Goal: Task Accomplishment & Management: Complete application form

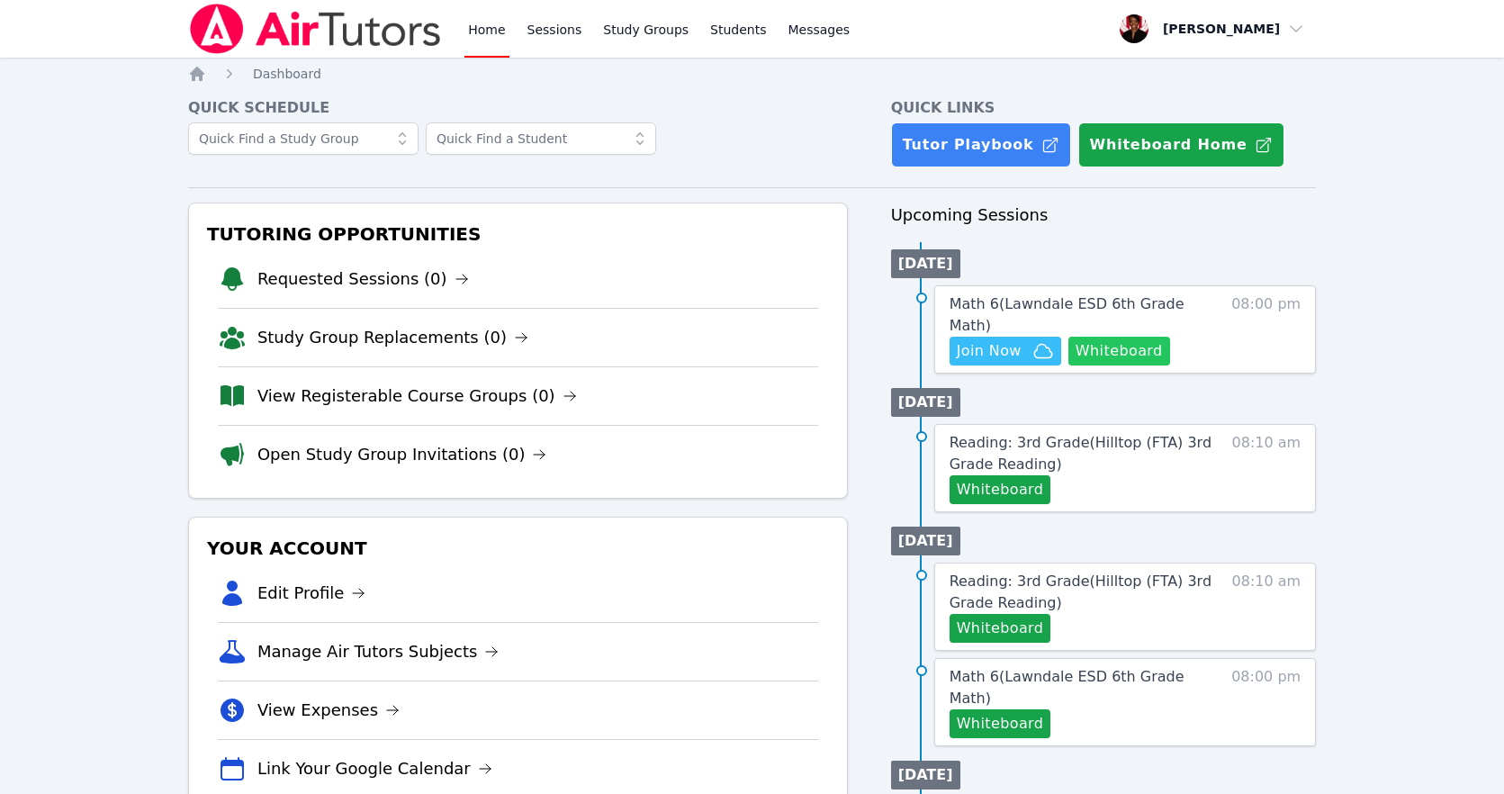
click at [1129, 341] on button "Whiteboard" at bounding box center [1119, 351] width 102 height 29
click at [957, 340] on span "Join Now" at bounding box center [989, 351] width 65 height 22
click at [1122, 299] on span "Math 6 ( Lawndale ESD 6th Grade Math )" at bounding box center [1066, 314] width 235 height 39
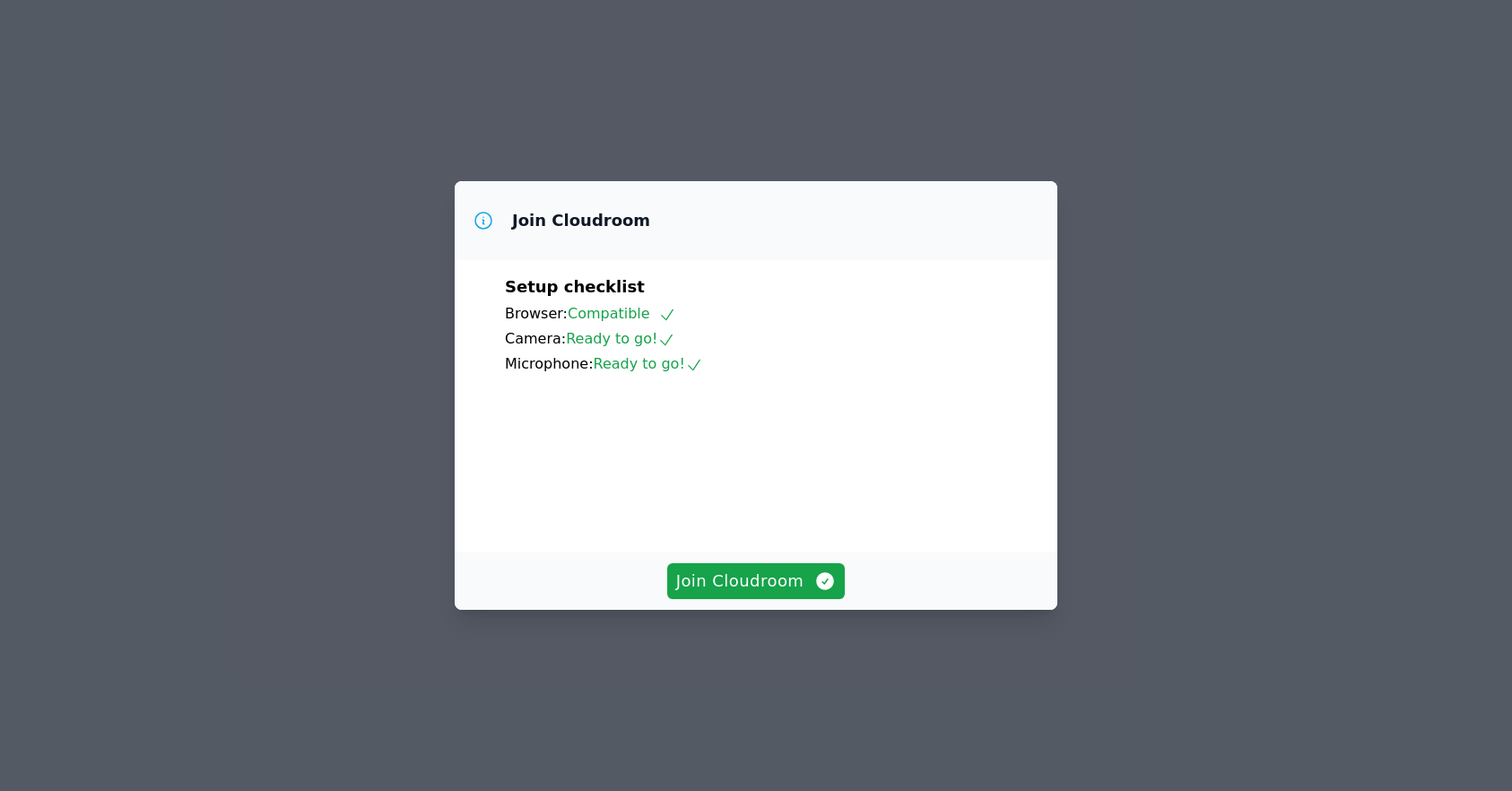
click at [800, 610] on div "Join Cloudroom" at bounding box center [756, 581] width 603 height 58
click at [795, 594] on span "Join Cloudroom" at bounding box center [756, 581] width 160 height 25
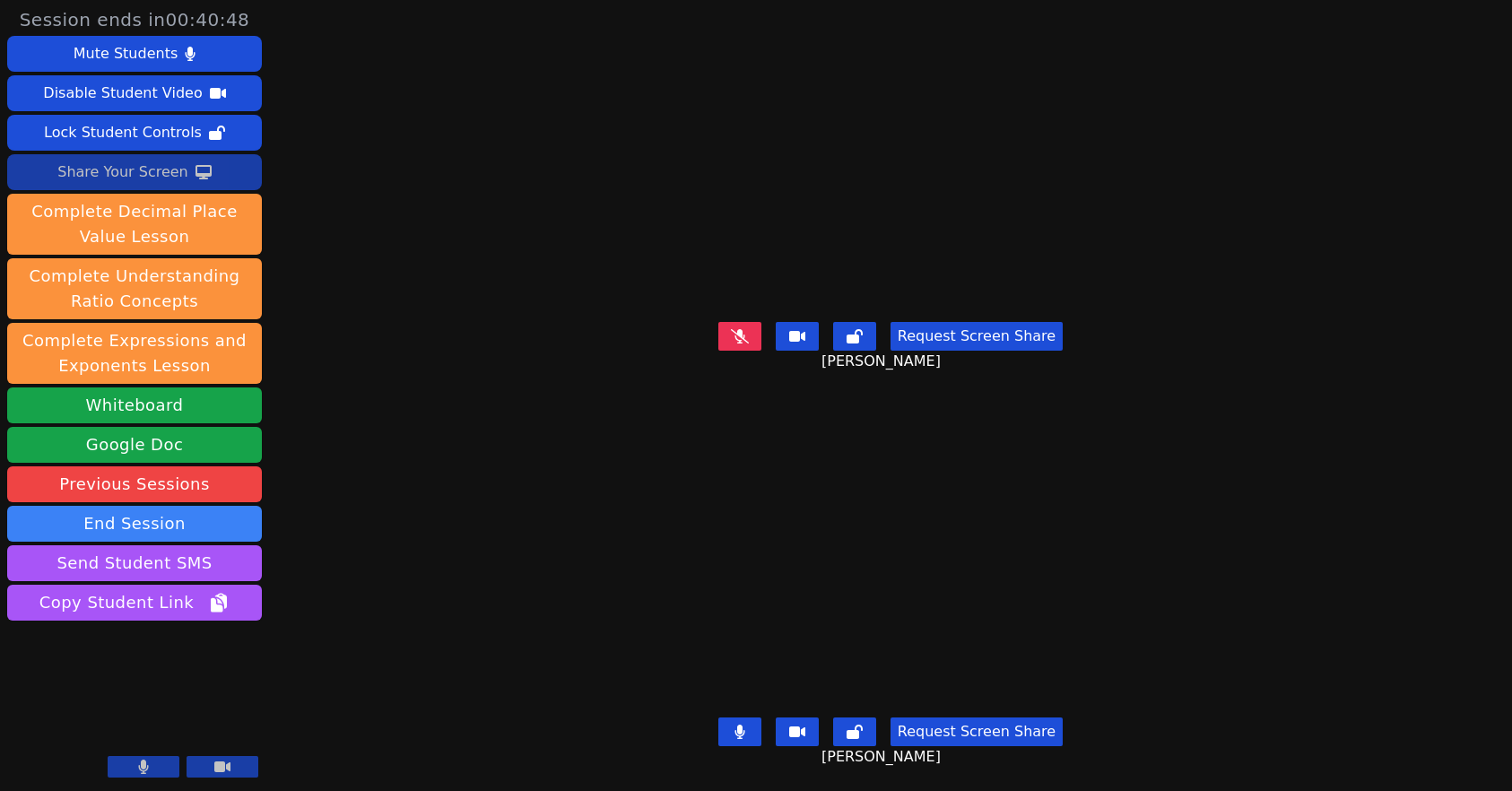
click at [170, 165] on div "Share Your Screen" at bounding box center [123, 171] width 131 height 29
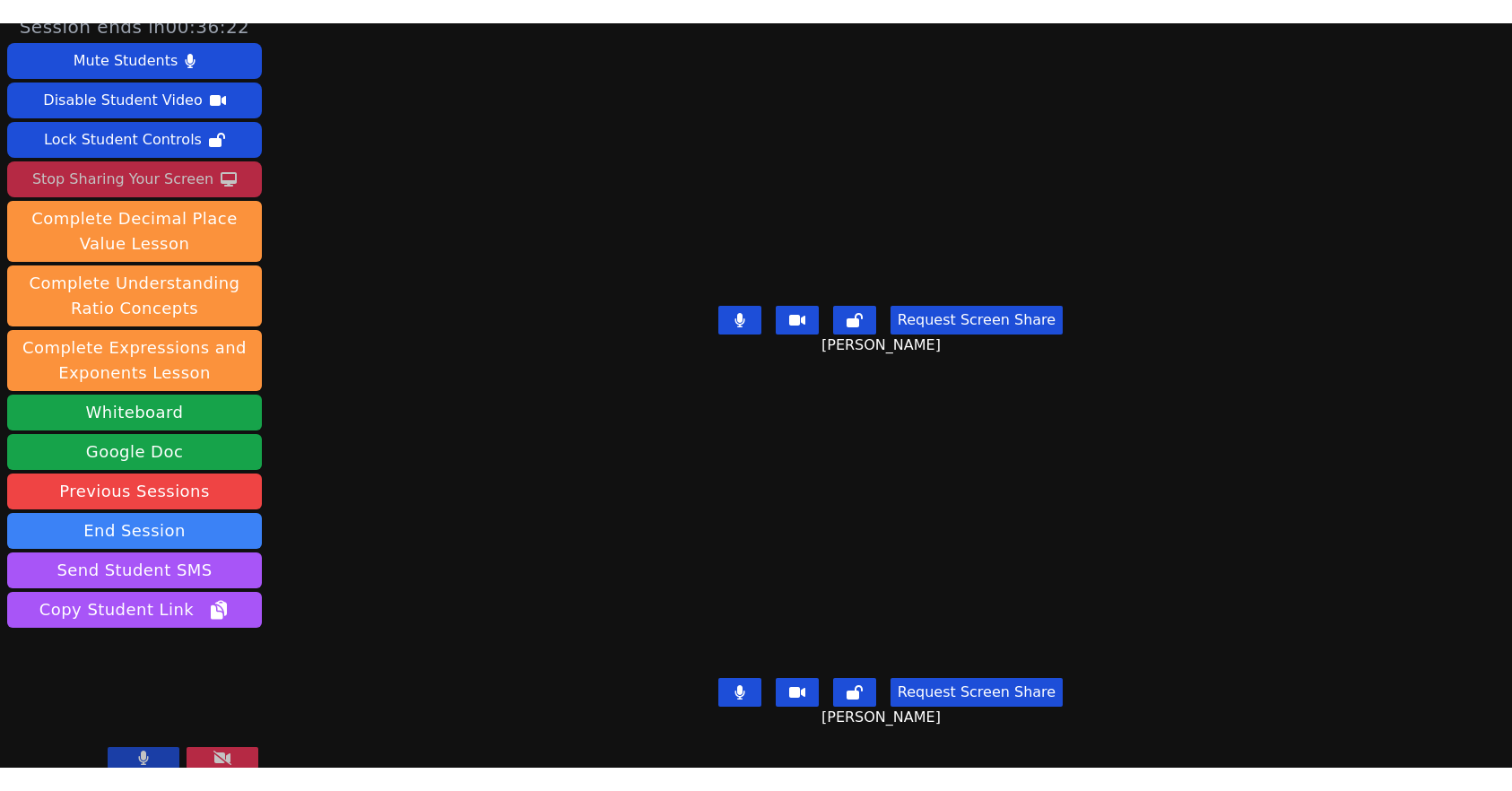
scroll to position [31, 0]
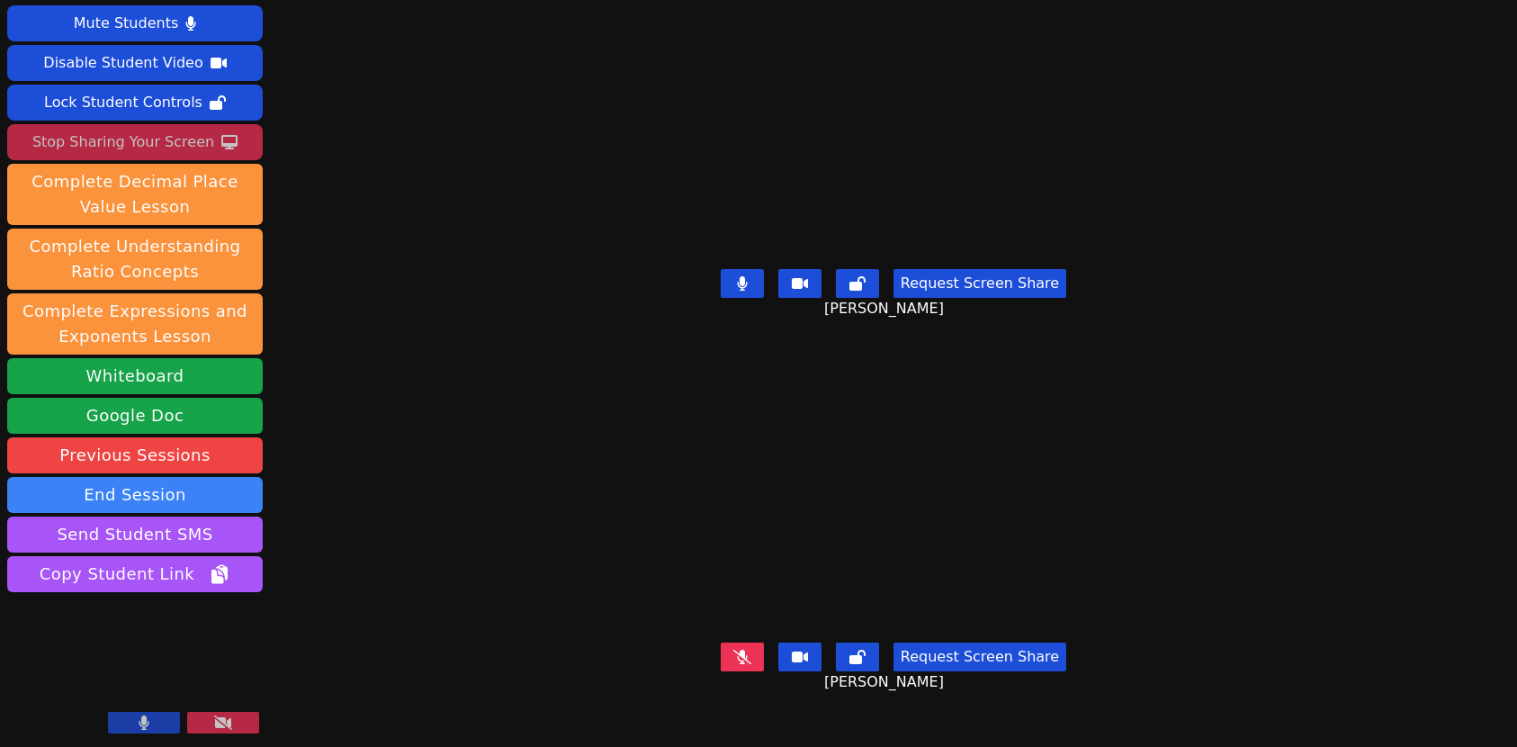
click at [166, 727] on button at bounding box center [144, 723] width 72 height 22
click at [144, 729] on icon at bounding box center [144, 722] width 18 height 14
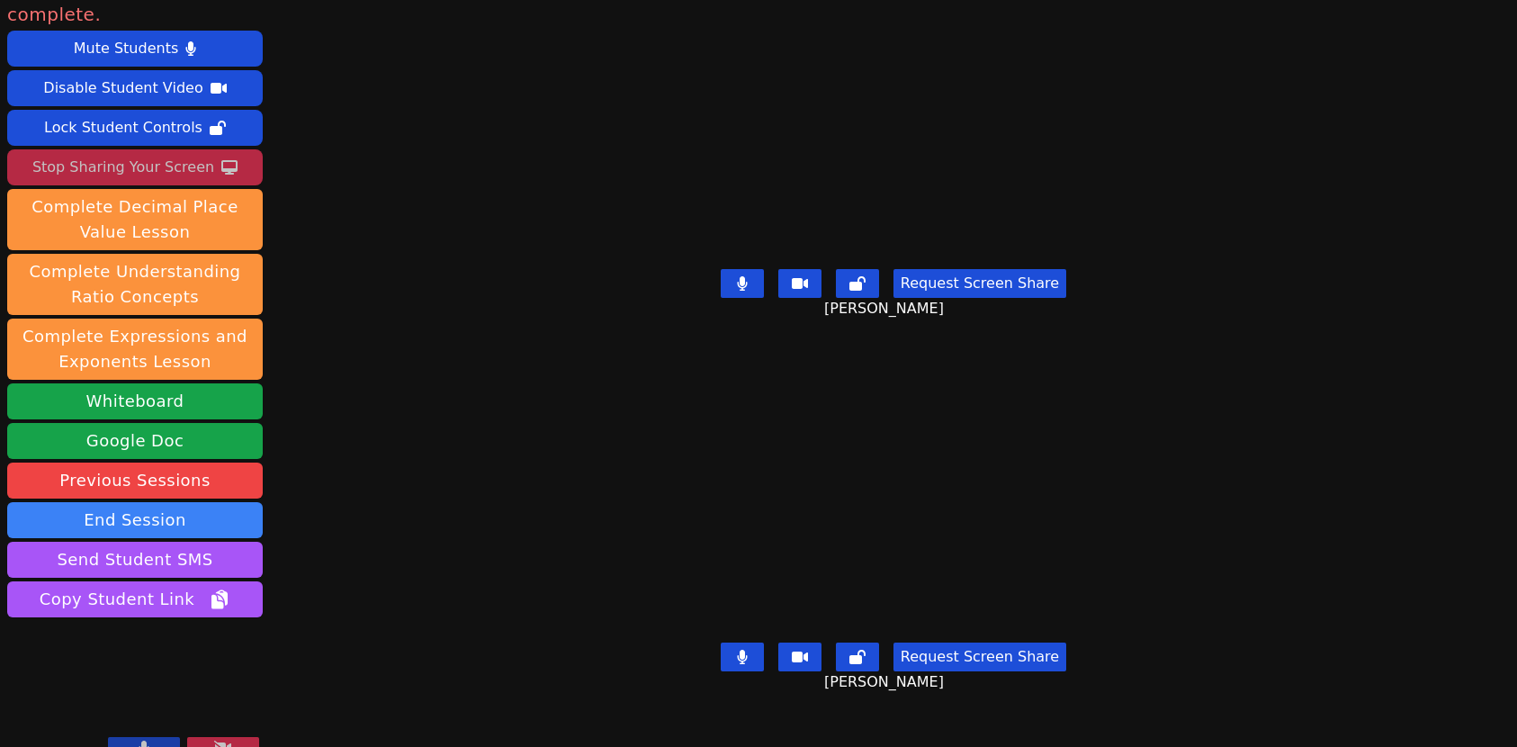
click at [245, 737] on button at bounding box center [223, 748] width 72 height 22
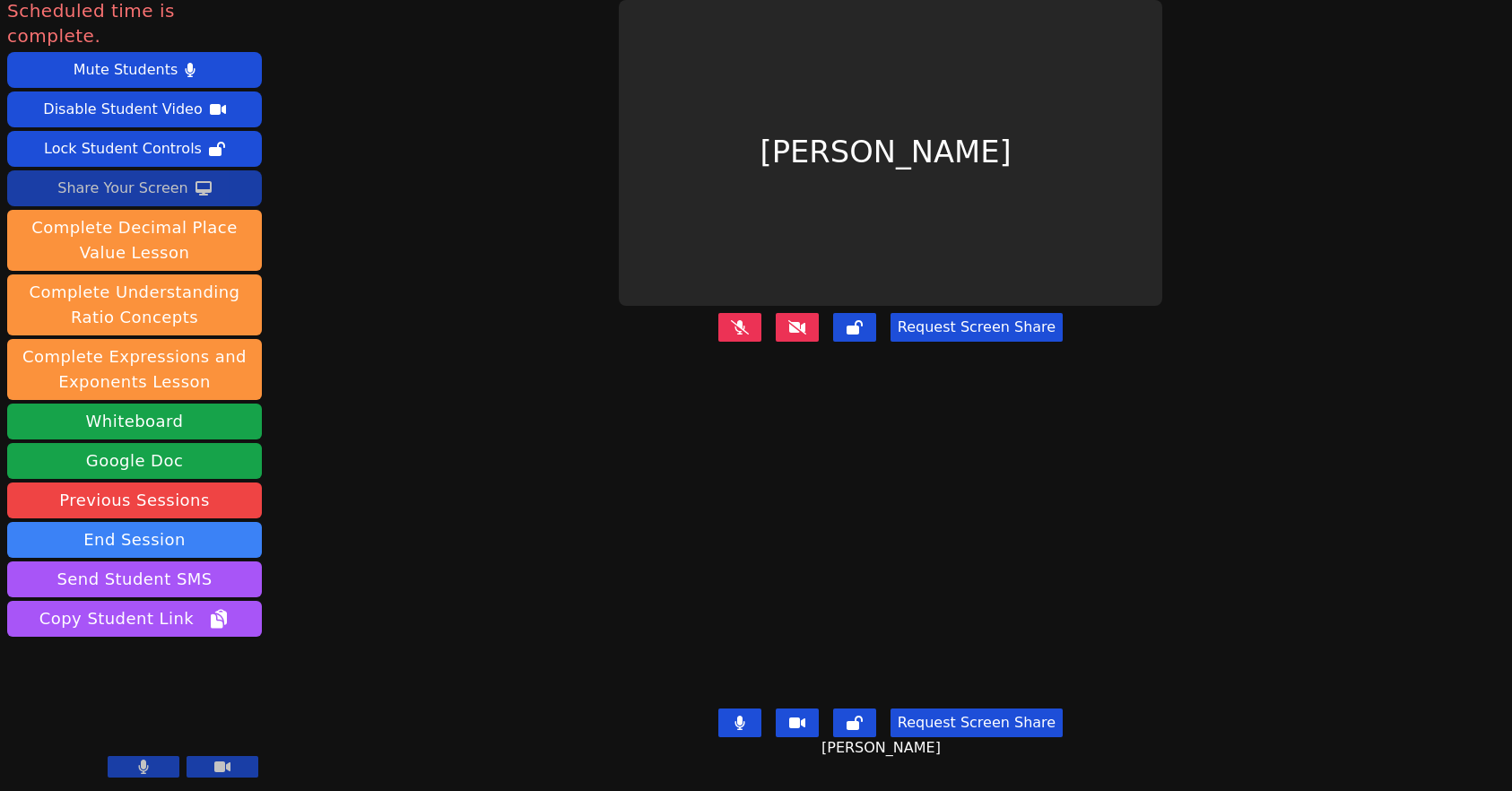
scroll to position [0, 0]
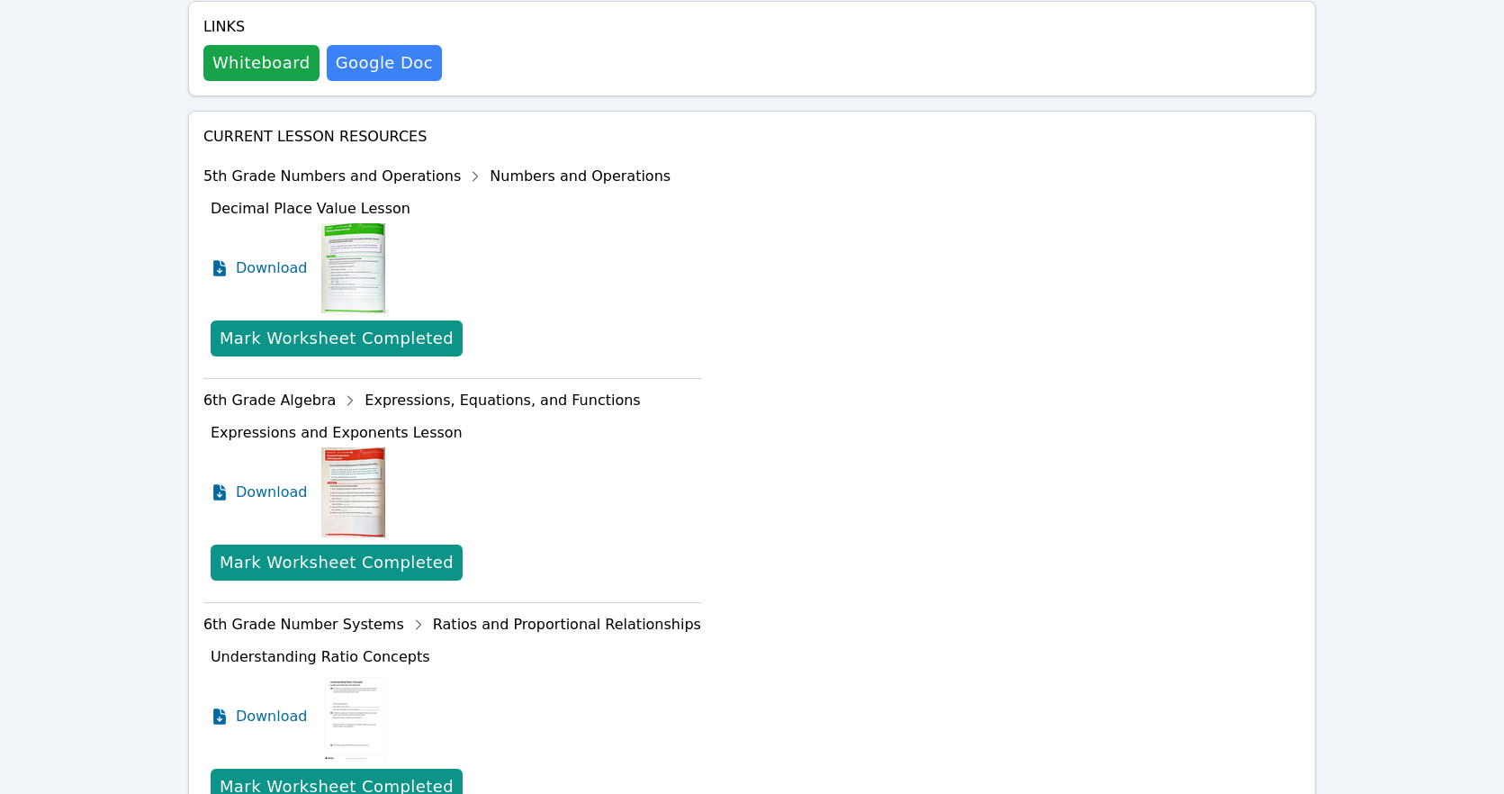
scroll to position [248, 0]
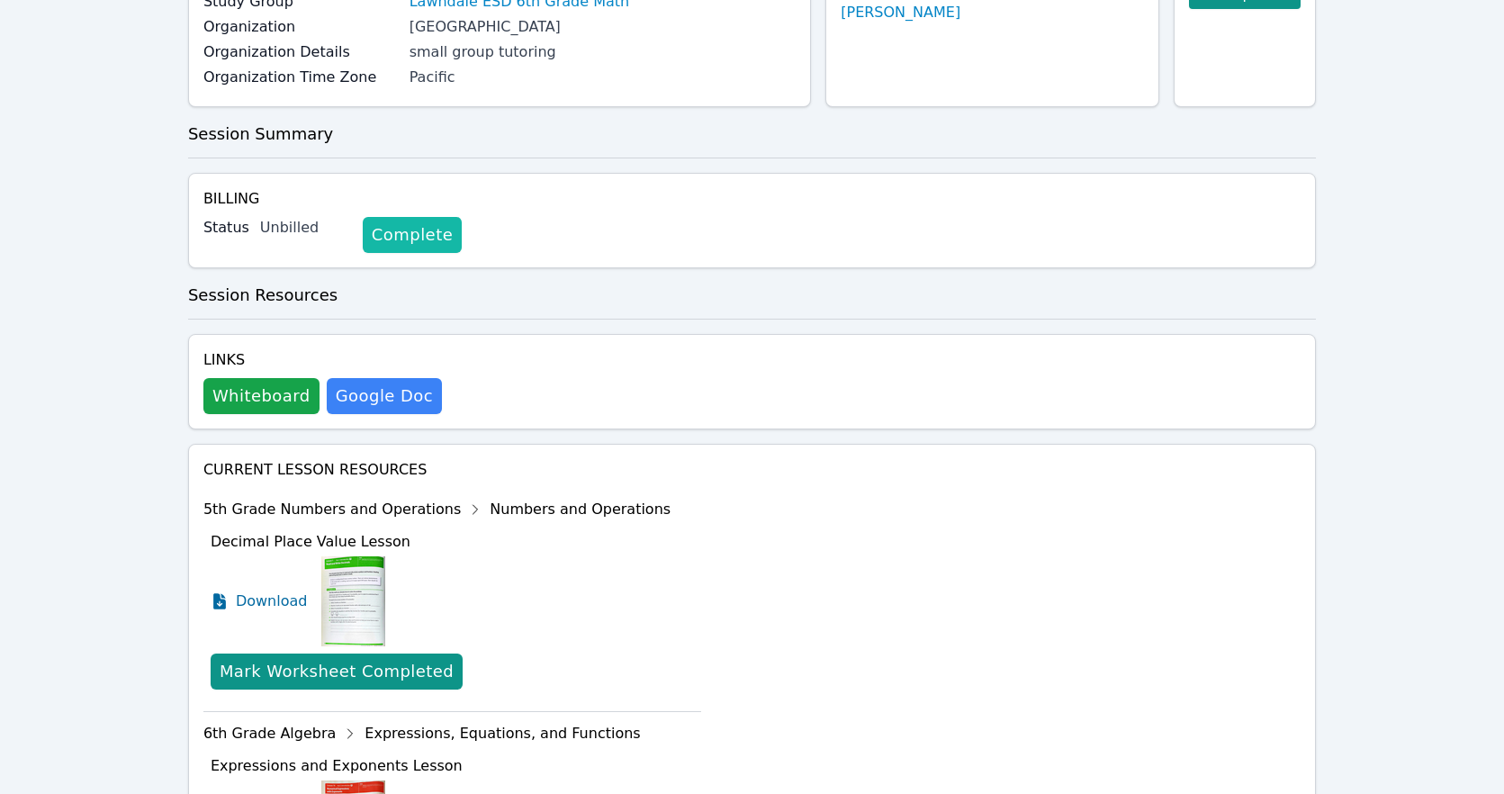
click at [429, 237] on link "Complete" at bounding box center [412, 235] width 99 height 36
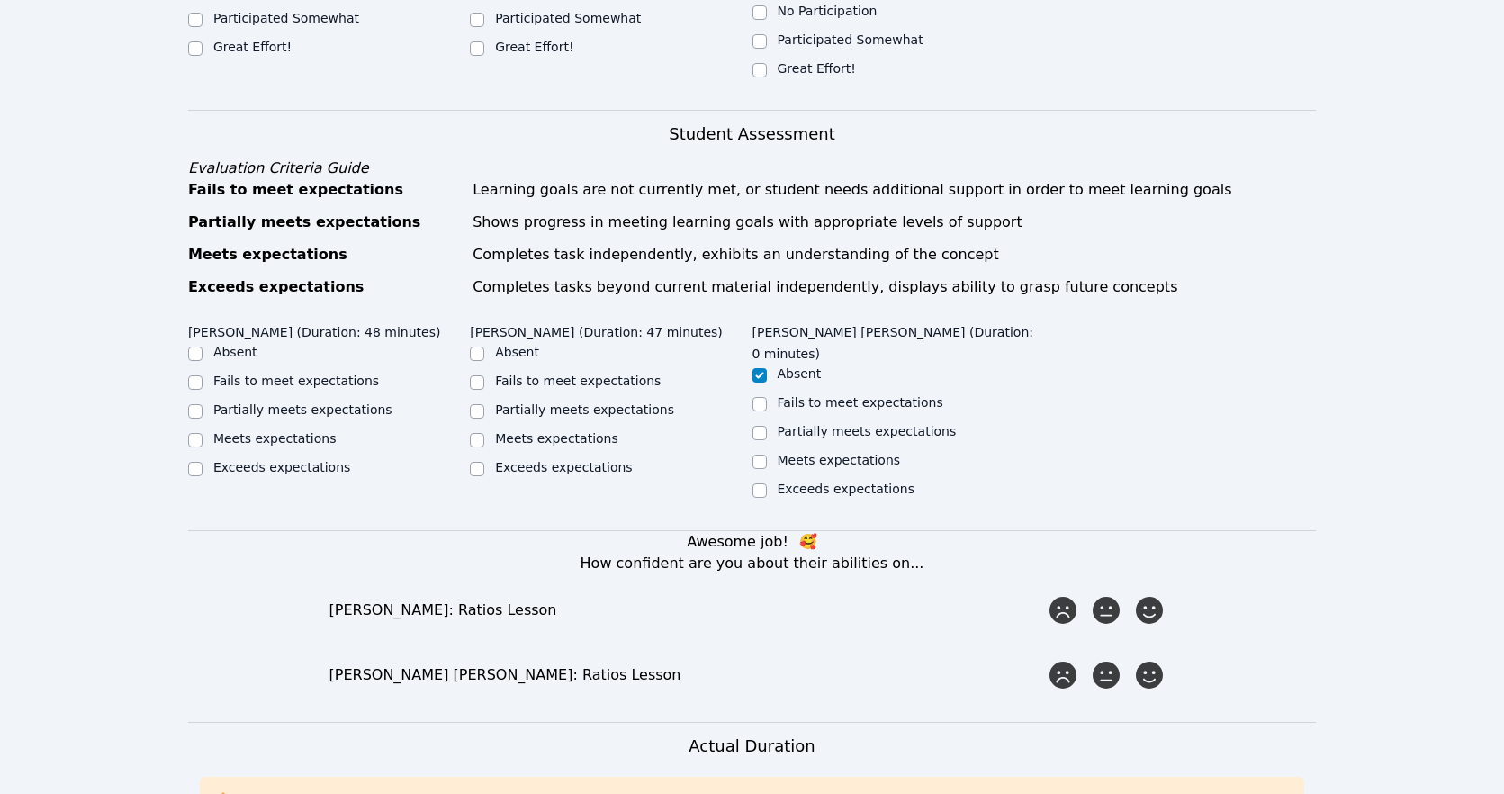
scroll to position [574, 0]
click at [536, 36] on div "Great Effort!" at bounding box center [534, 45] width 78 height 18
click at [480, 40] on input "Great Effort!" at bounding box center [477, 47] width 14 height 14
checkbox input "true"
click at [251, 42] on label "Great Effort!" at bounding box center [252, 45] width 78 height 14
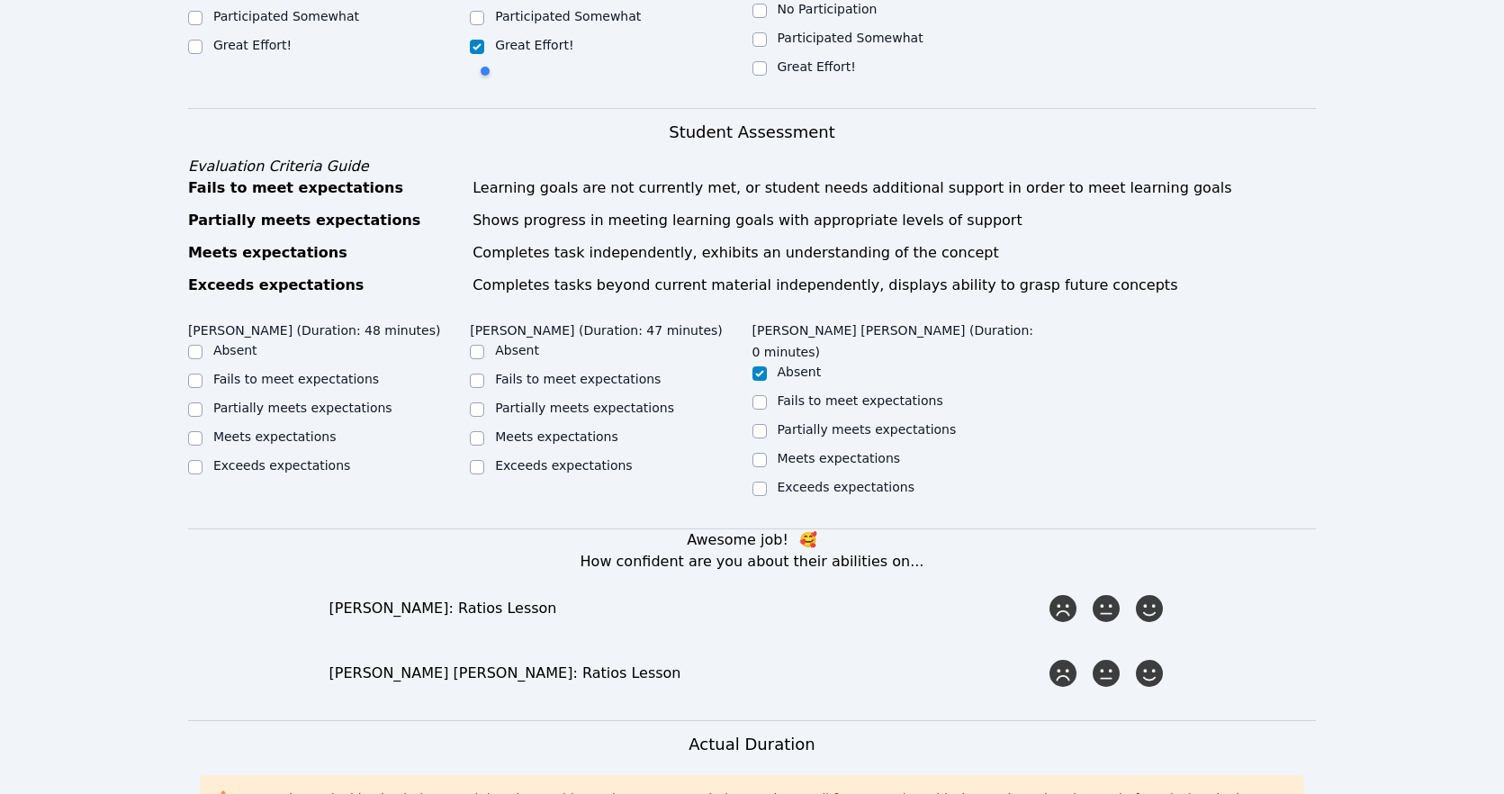
click at [202, 42] on input "Great Effort!" at bounding box center [195, 47] width 14 height 14
checkbox input "true"
click at [294, 429] on label "Meets expectations" at bounding box center [274, 436] width 123 height 14
click at [202, 431] on input "Meets expectations" at bounding box center [195, 438] width 14 height 14
checkbox input "true"
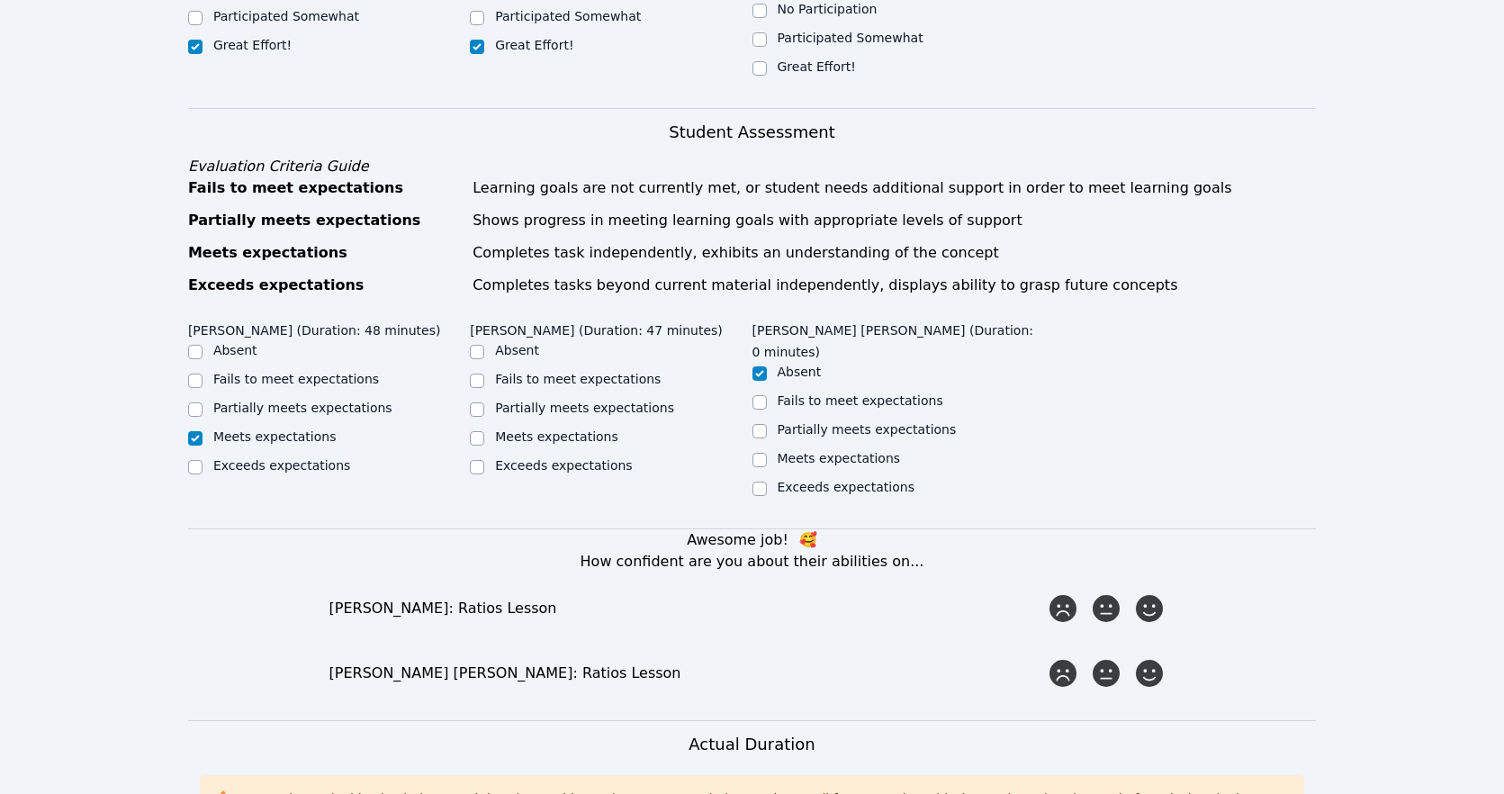
click at [553, 429] on label "Meets expectations" at bounding box center [556, 436] width 123 height 14
click at [484, 431] on input "Meets expectations" at bounding box center [477, 438] width 14 height 14
checkbox input "true"
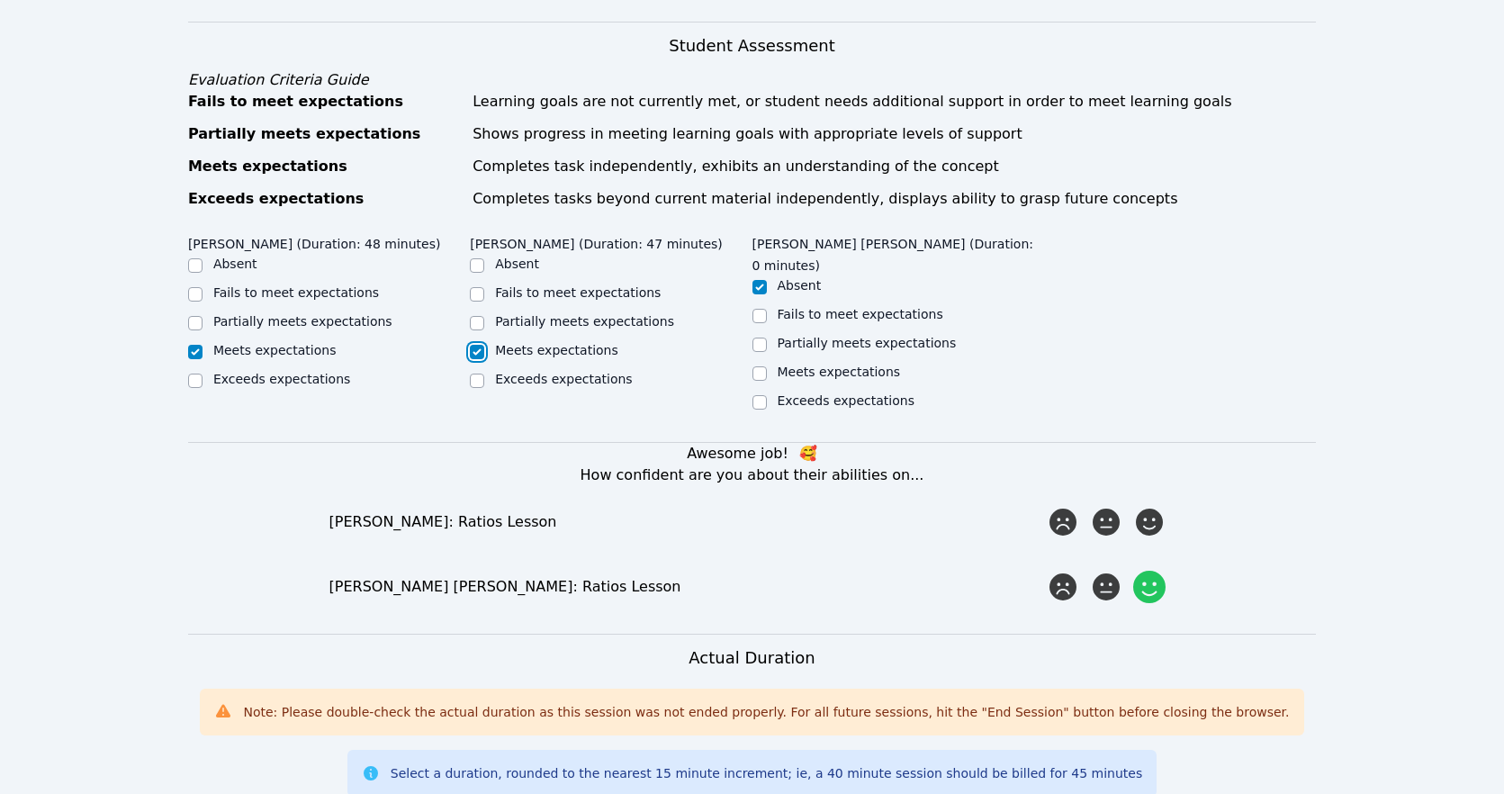
scroll to position [738, 0]
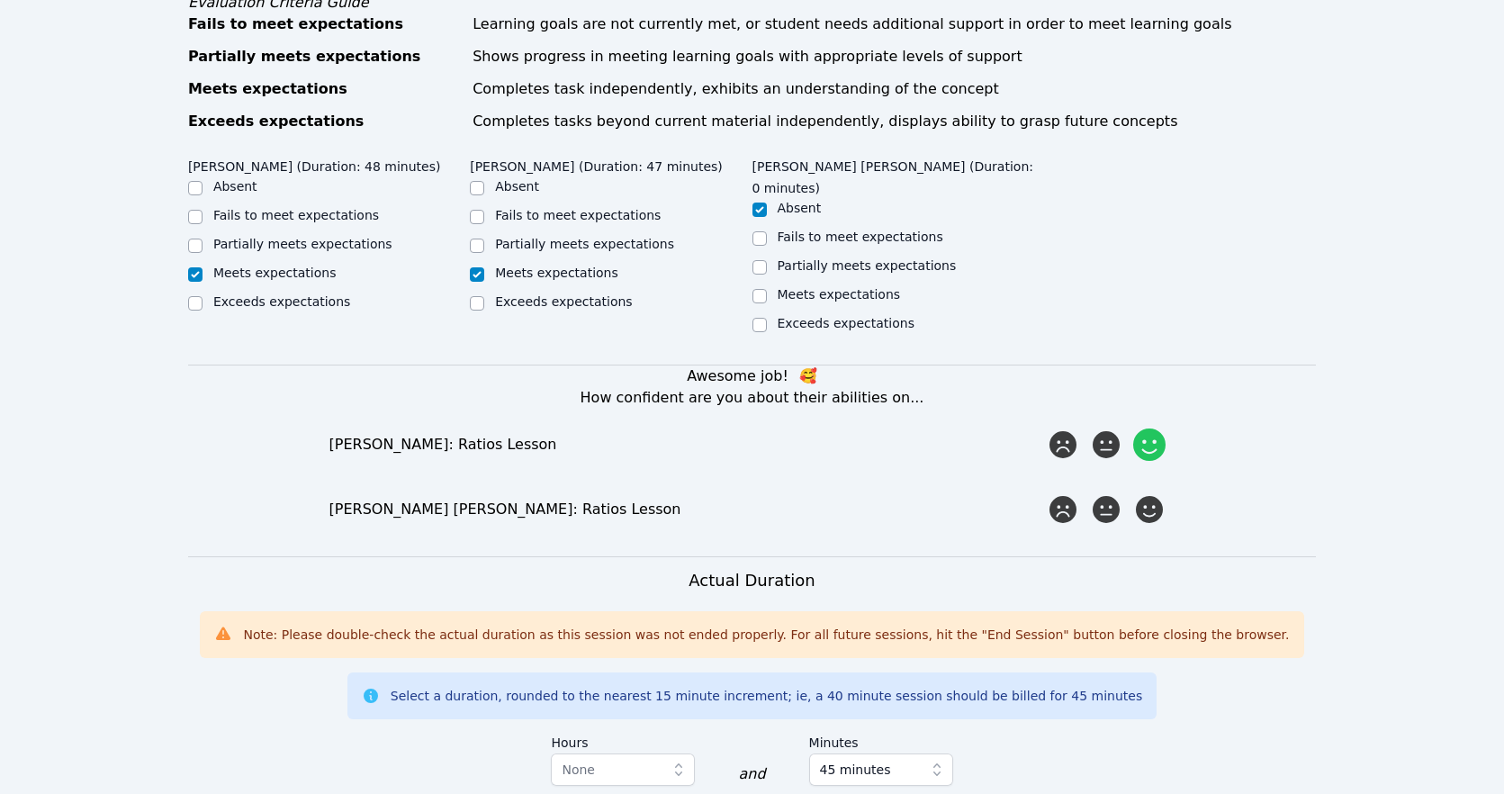
click at [1154, 428] on icon at bounding box center [1149, 444] width 32 height 32
click at [0, 0] on input "radio" at bounding box center [0, 0] width 0 height 0
click at [1159, 493] on icon at bounding box center [1149, 509] width 32 height 32
click at [0, 0] on input "radio" at bounding box center [0, 0] width 0 height 0
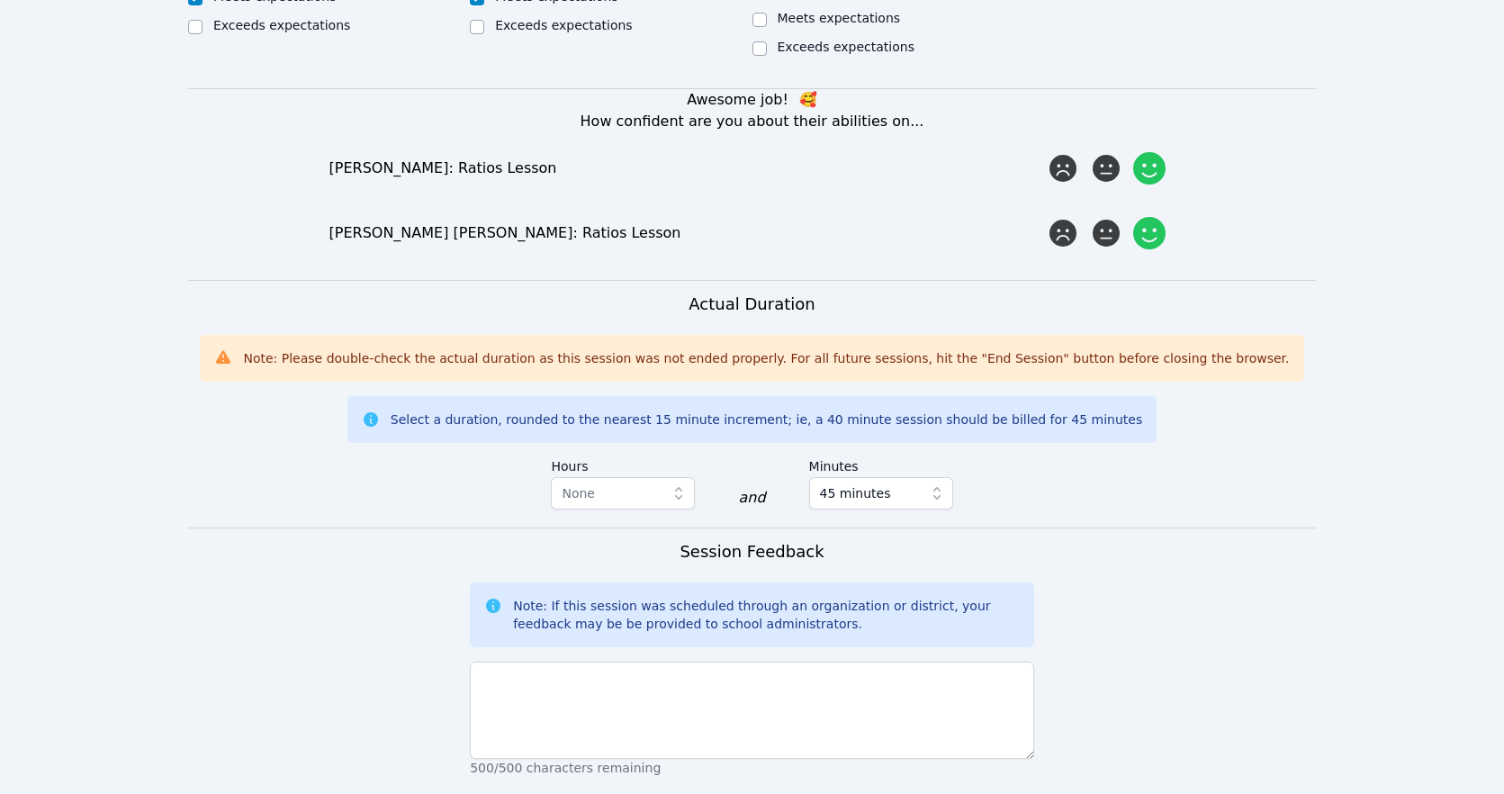
scroll to position [1227, 0]
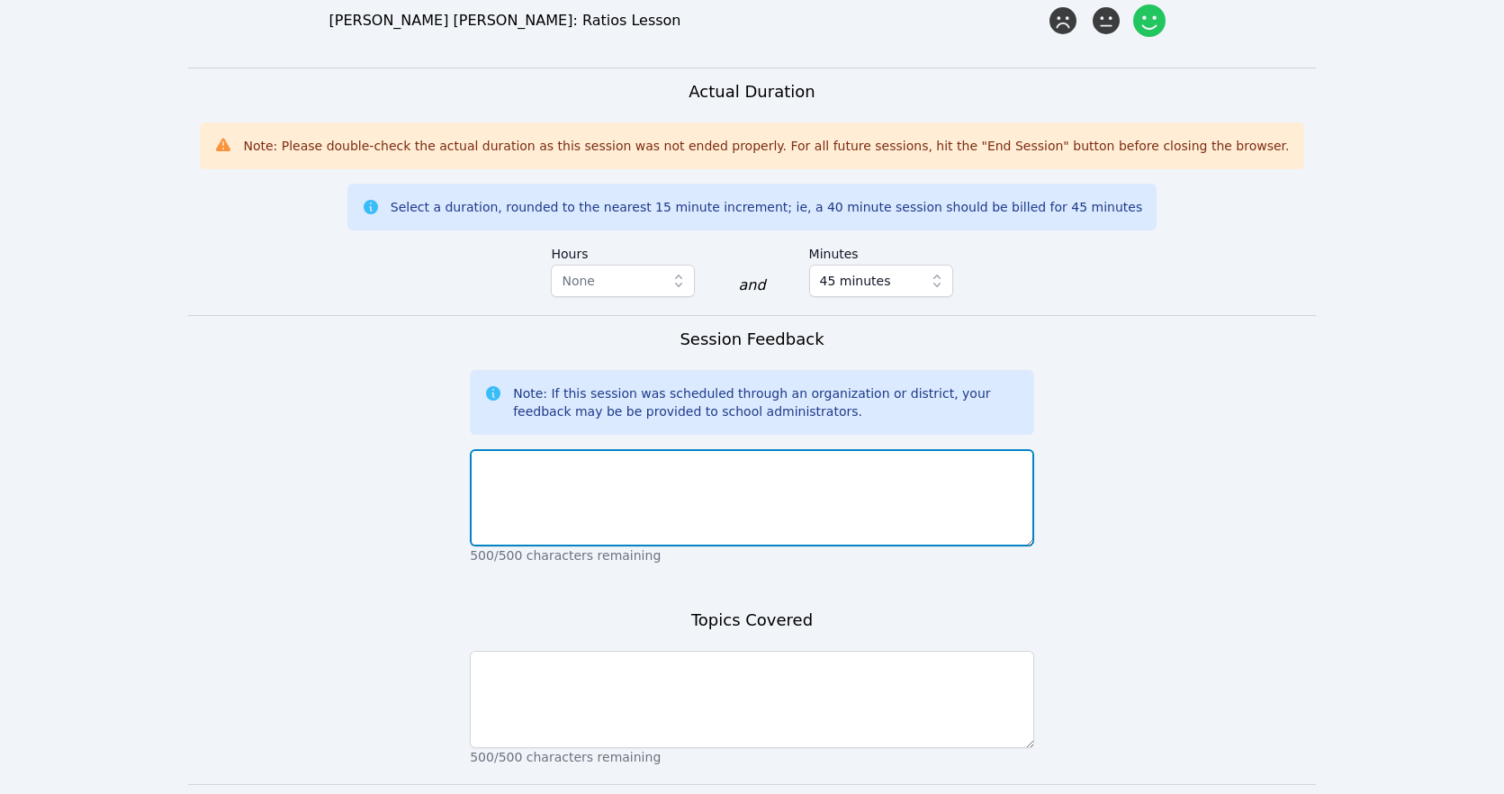
click at [778, 466] on textarea at bounding box center [752, 497] width 564 height 97
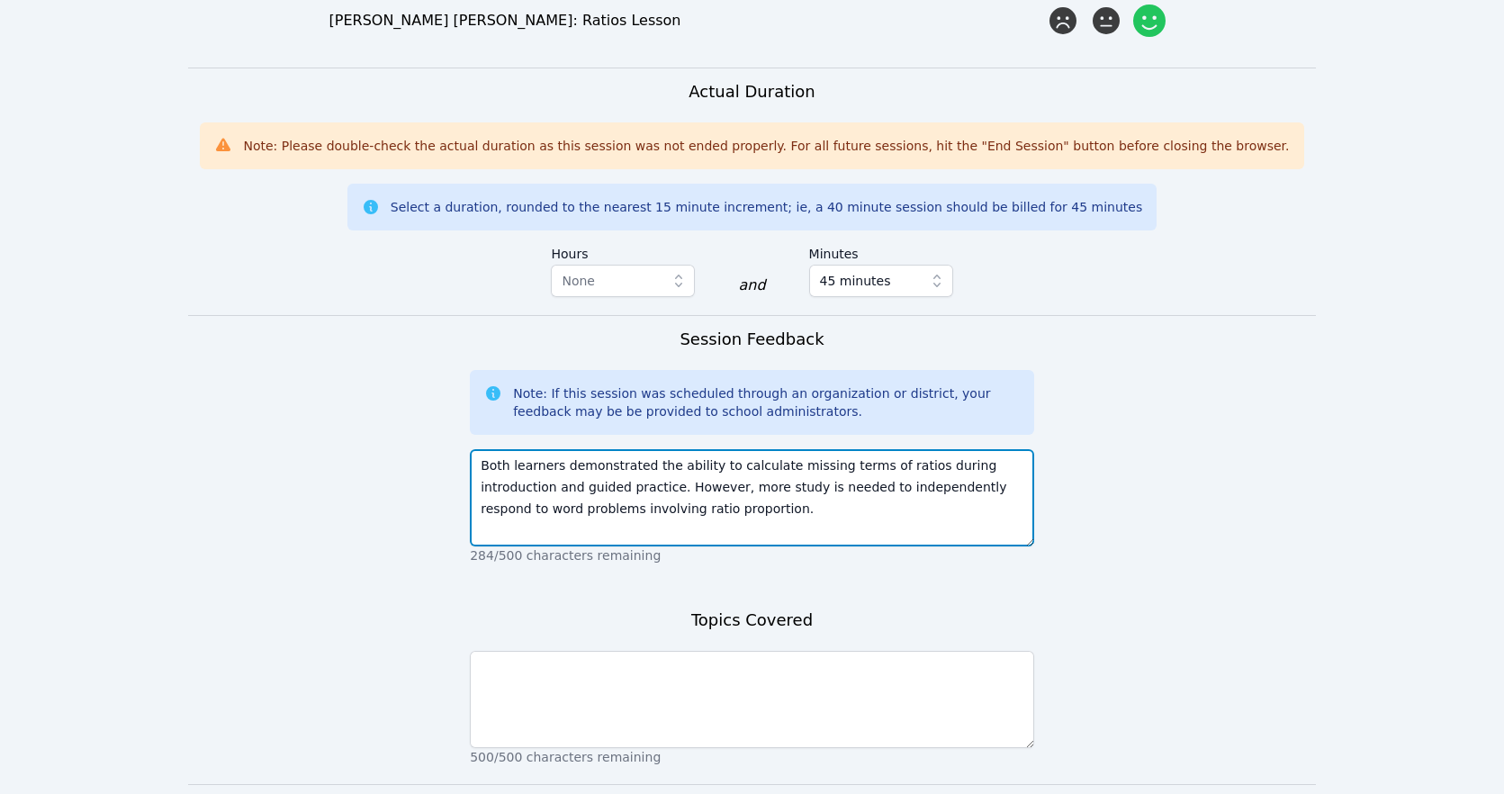
type textarea "Both learners demonstrated the ability to calculate missing terms of ratios dur…"
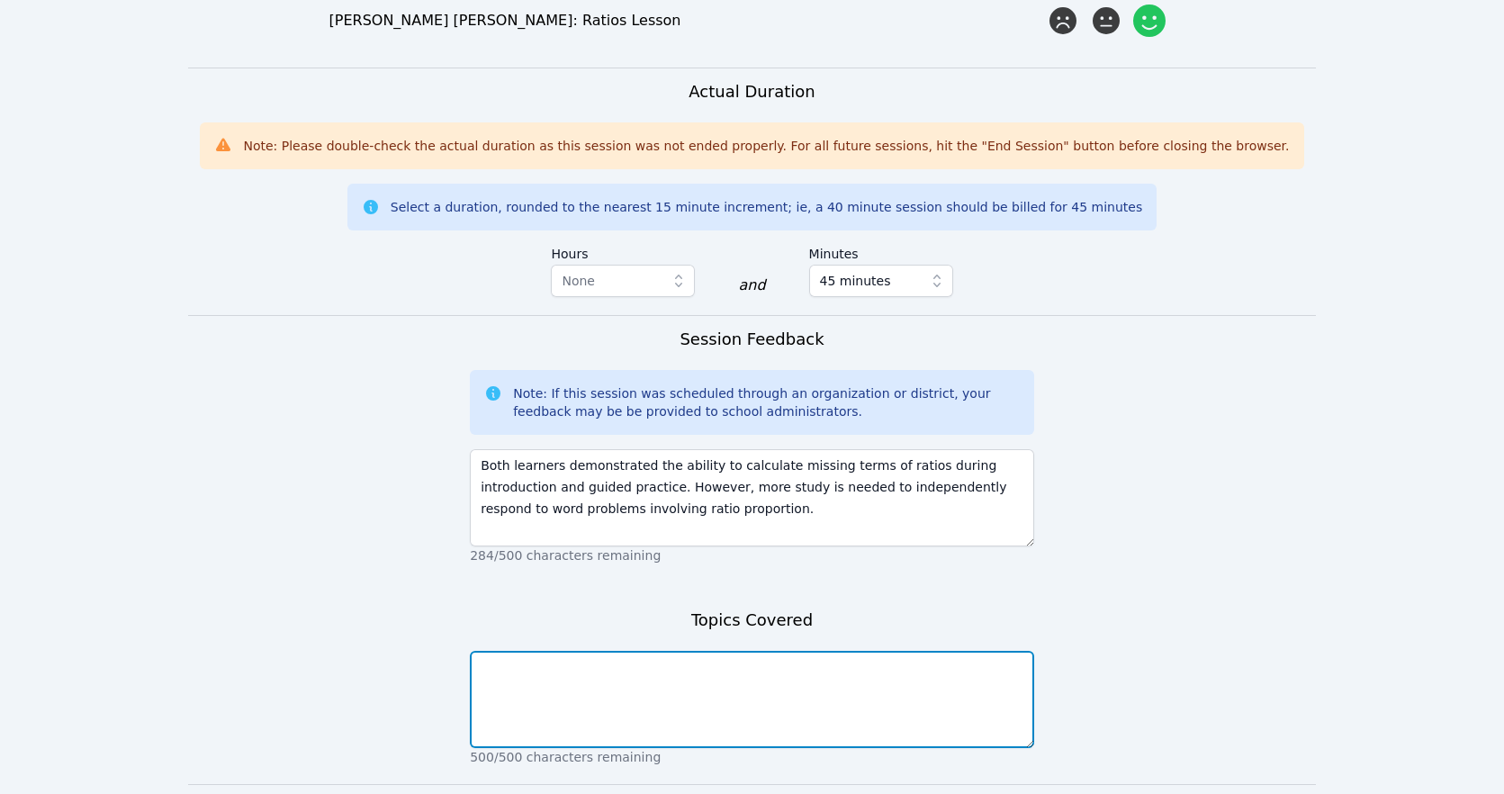
click at [777, 651] on textarea at bounding box center [752, 699] width 564 height 97
paste textarea "2. Represent Ratios and Rates (3).pdf"
click at [623, 651] on textarea "This session focused on2. Represent Ratios and Rates (3).pdf" at bounding box center [752, 699] width 564 height 97
click at [859, 651] on textarea "This session focused on 2. Represent Ratios and Rates (3).pdf" at bounding box center [752, 699] width 564 height 97
type textarea "This session focused on 2. Represent Ratios and Rates."
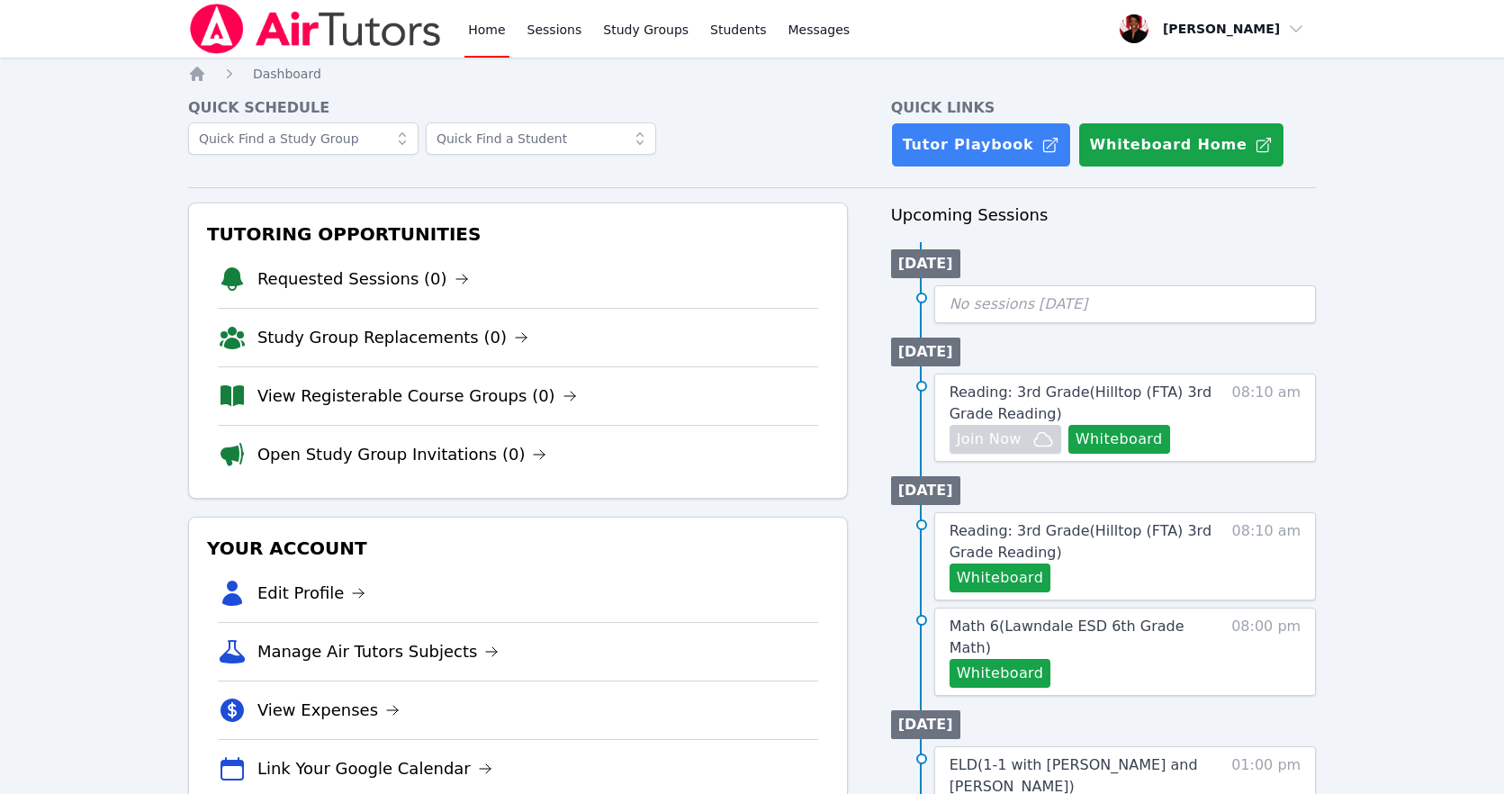
click at [590, 31] on div "Home Sessions Study Groups Students Messages" at bounding box center [658, 29] width 389 height 58
click at [573, 35] on link "Sessions" at bounding box center [555, 29] width 62 height 58
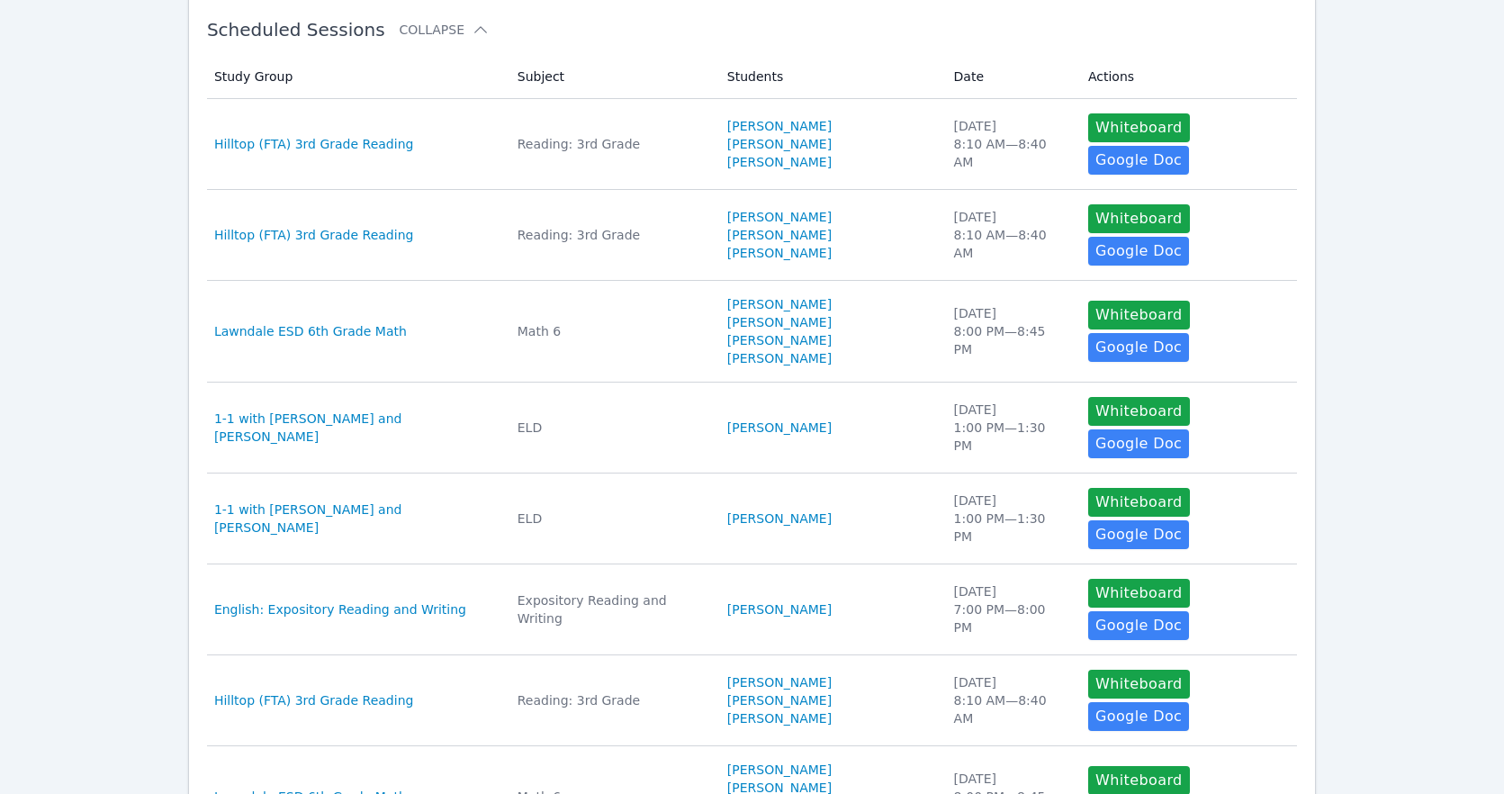
scroll to position [331, 0]
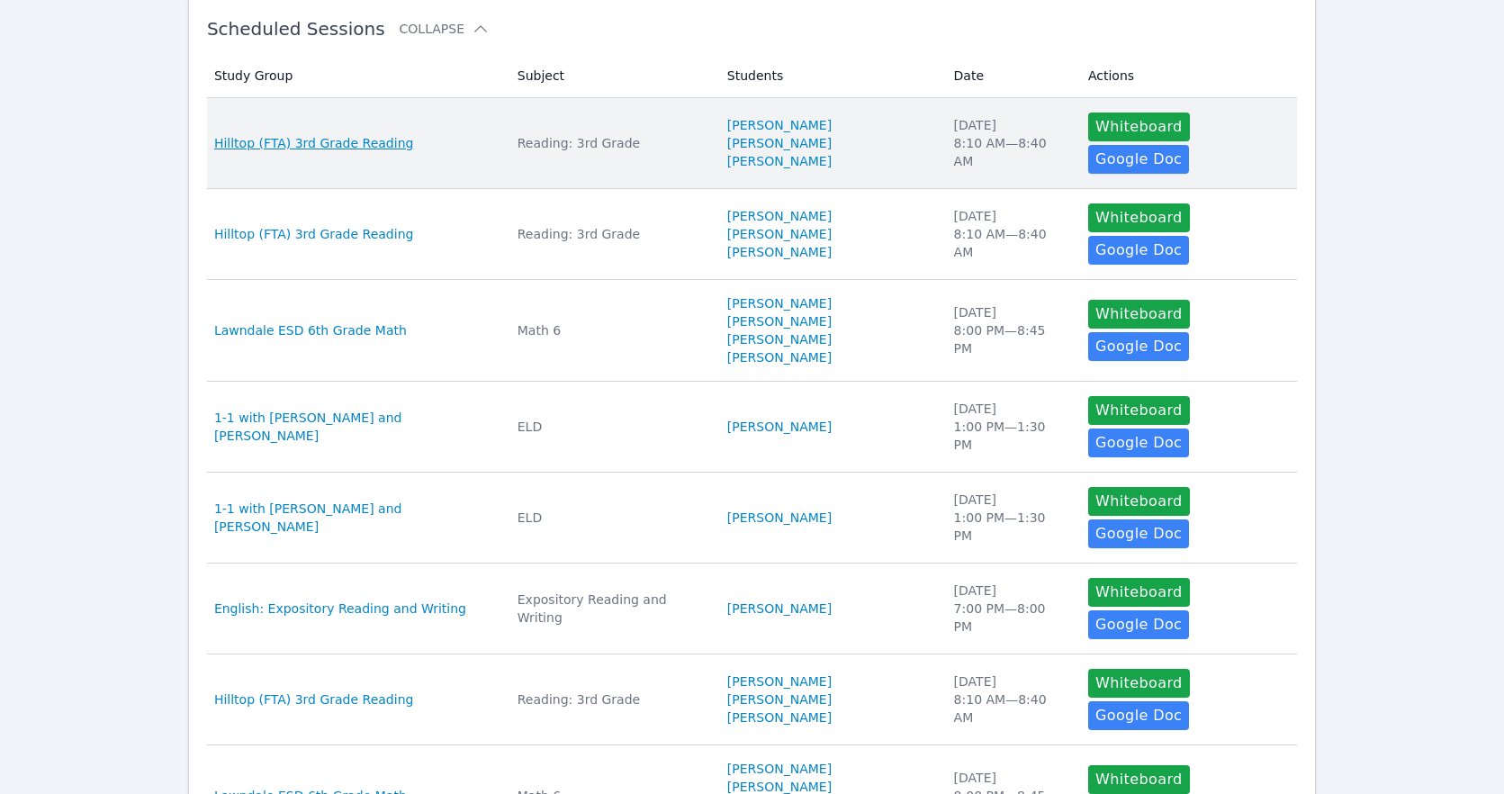
click at [371, 144] on span "Hilltop (FTA) 3rd Grade Reading" at bounding box center [314, 143] width 200 height 18
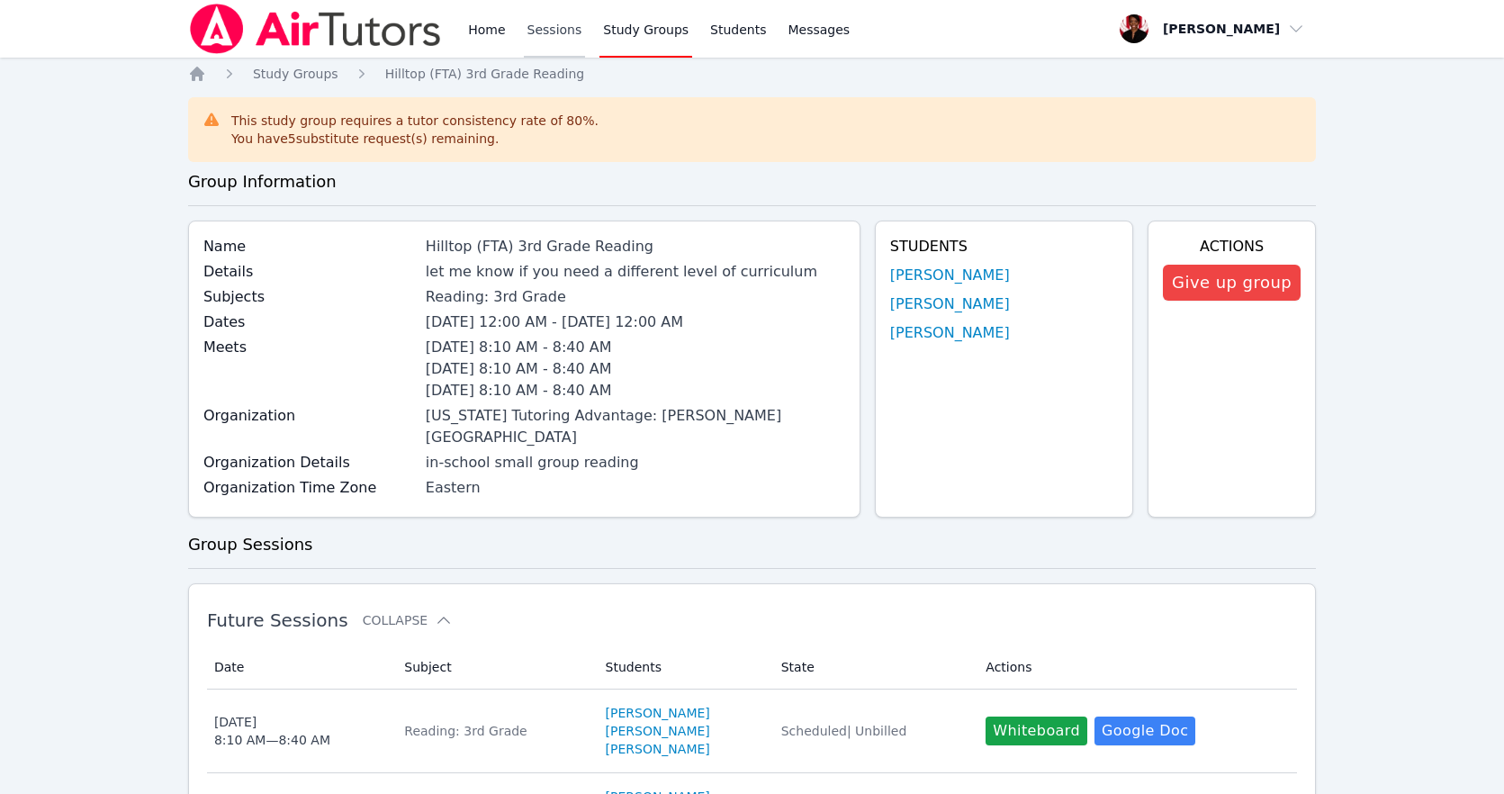
click at [565, 31] on link "Sessions" at bounding box center [555, 29] width 62 height 58
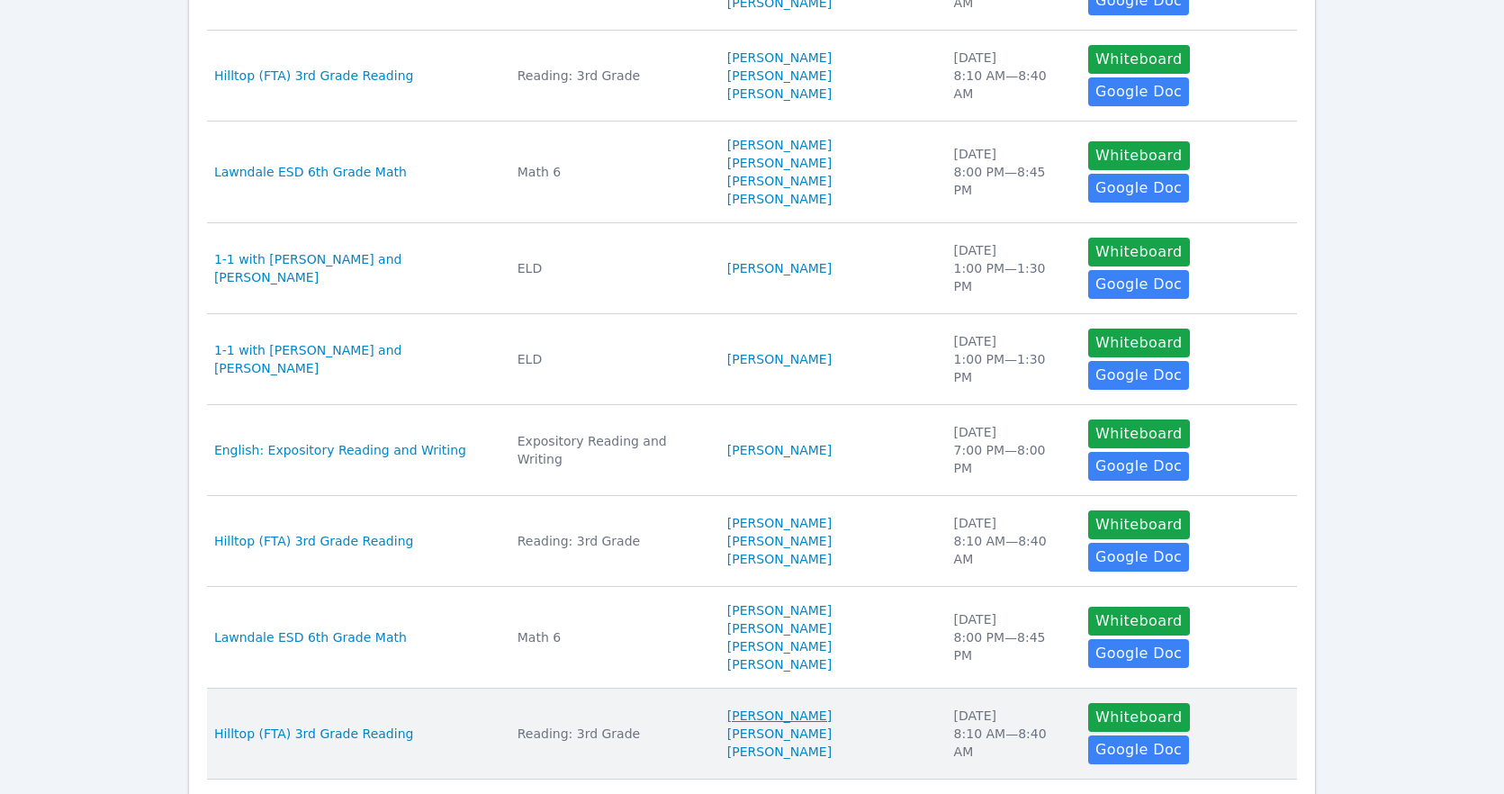
scroll to position [638, 0]
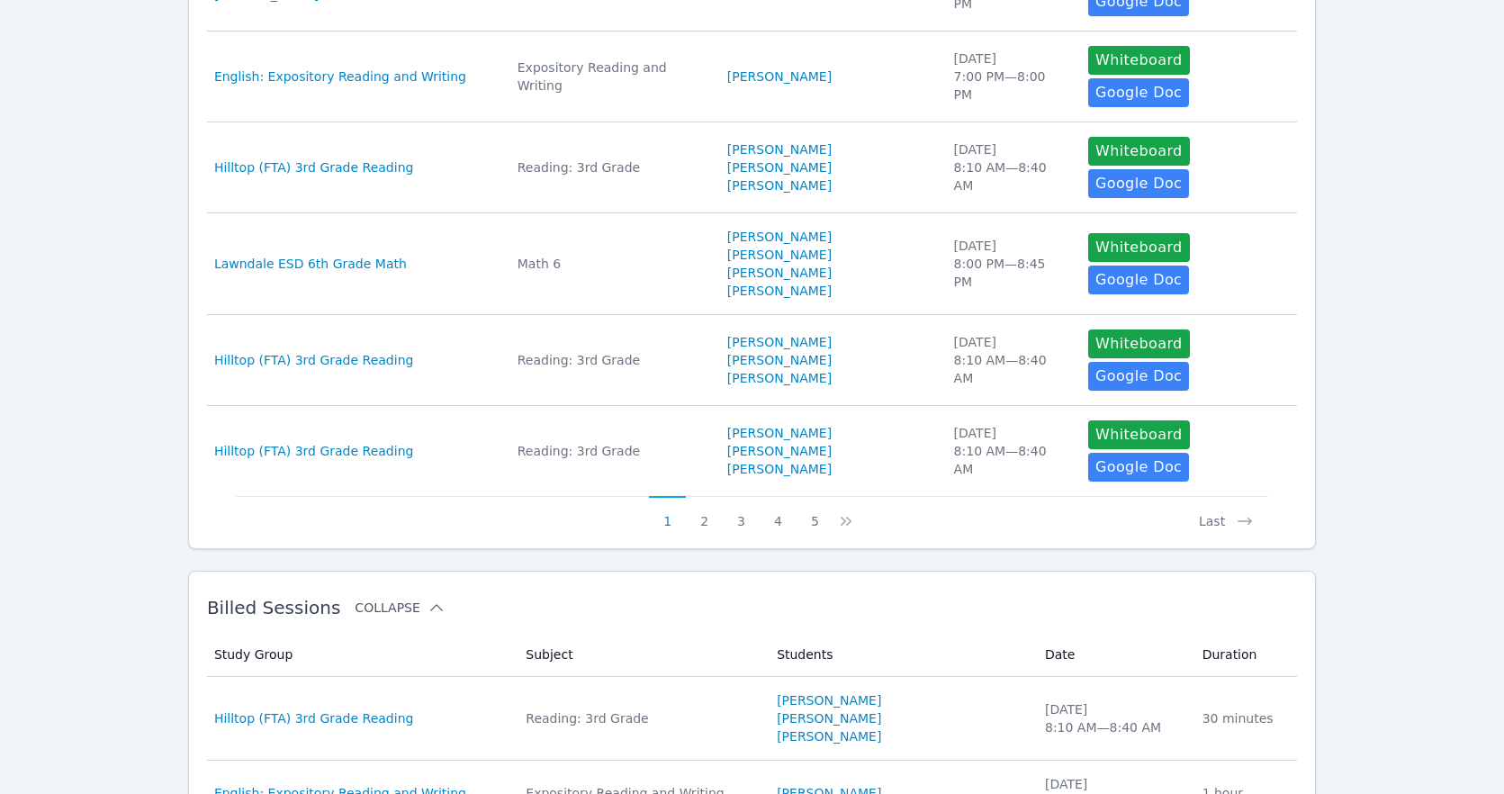
scroll to position [1455, 0]
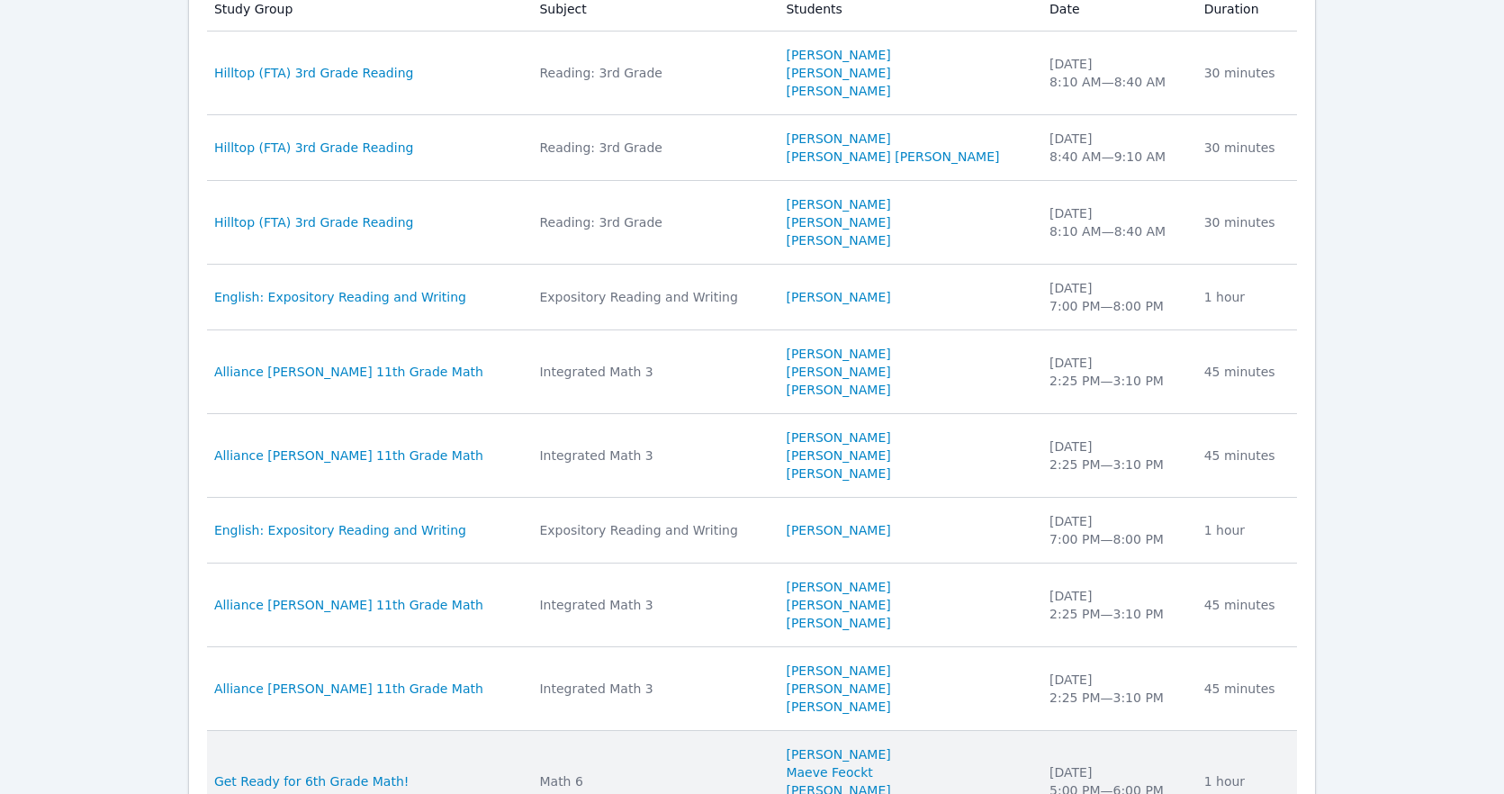
scroll to position [1509, 0]
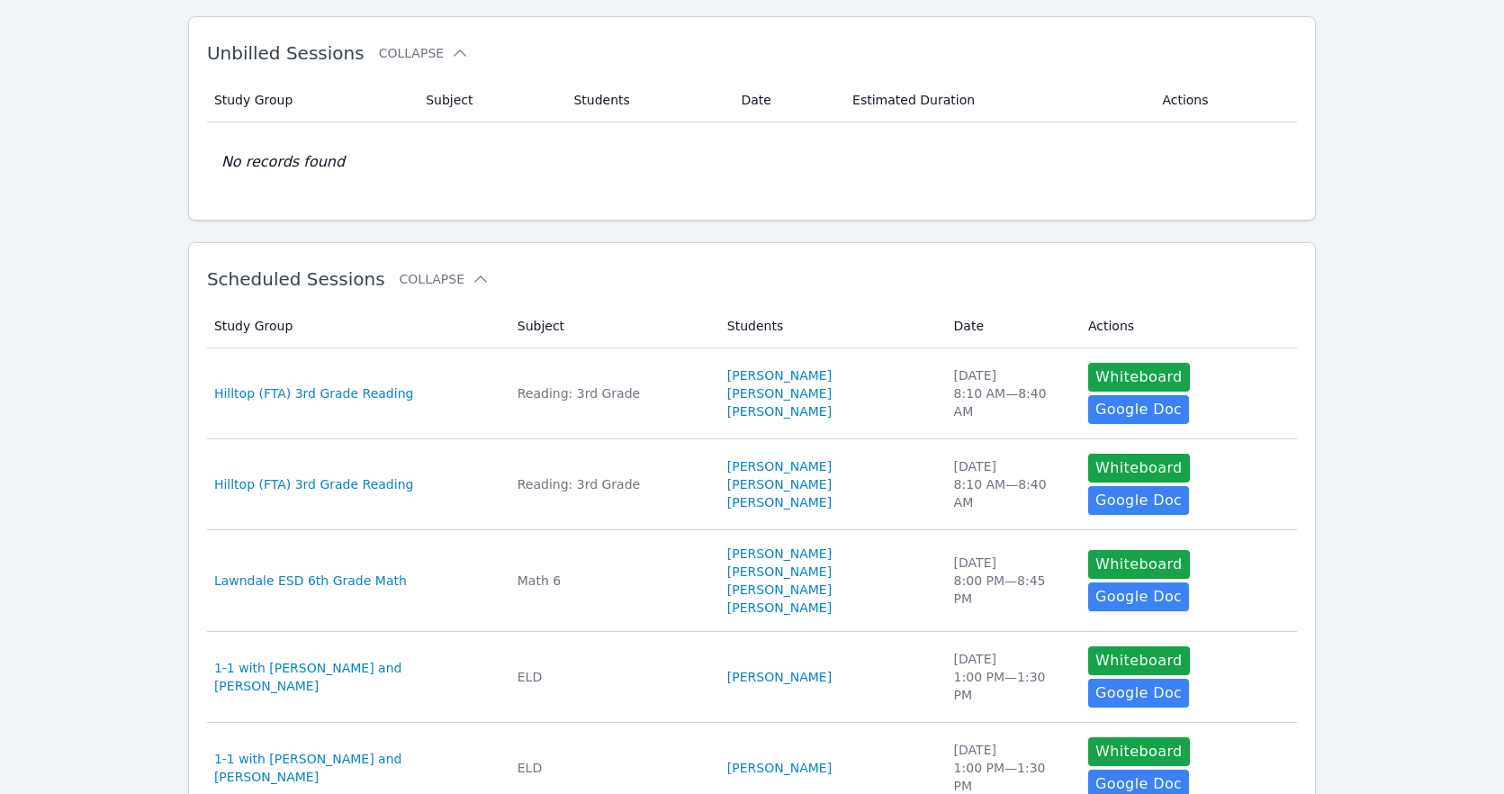
scroll to position [0, 0]
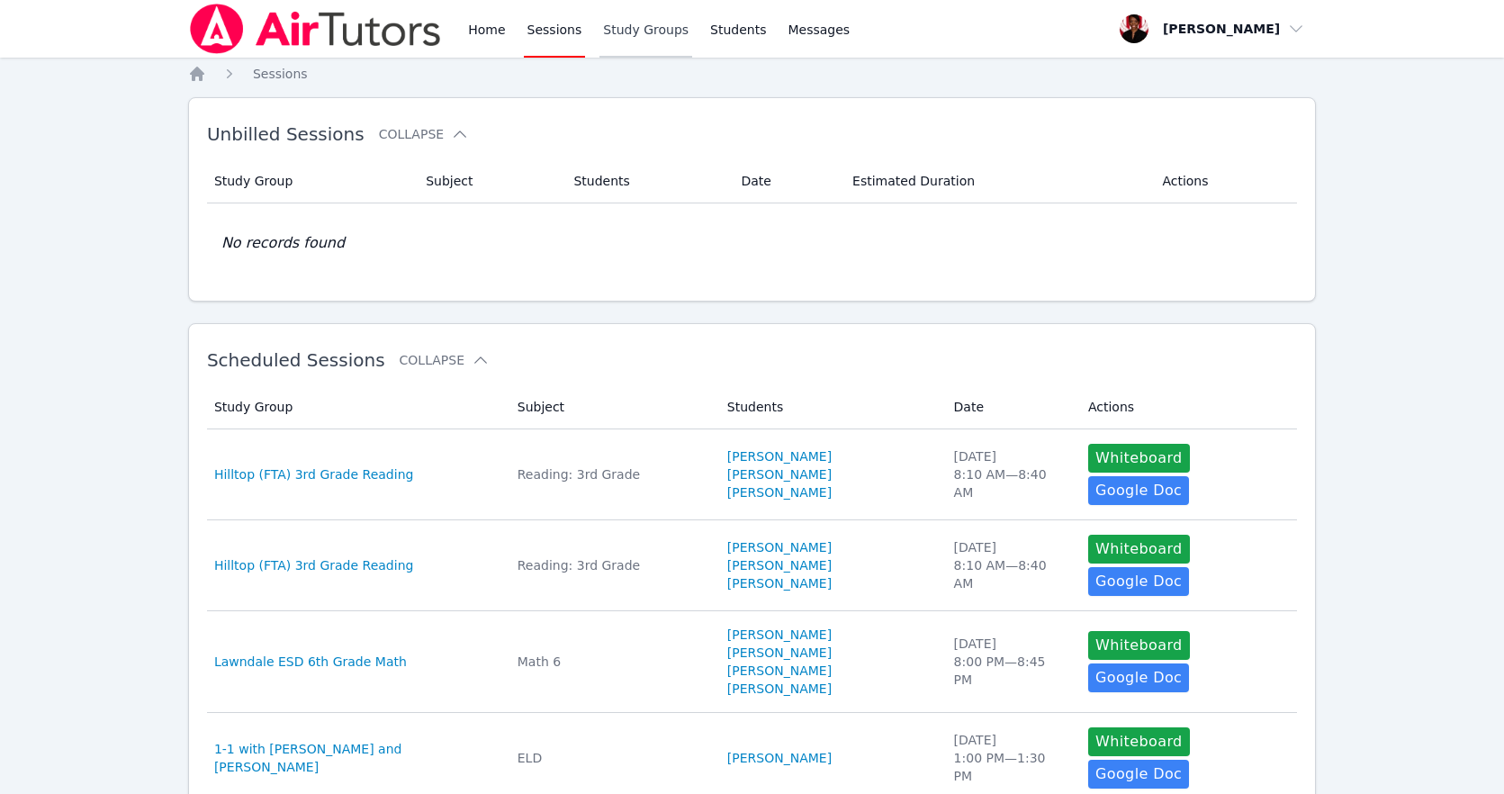
click at [606, 46] on link "Study Groups" at bounding box center [645, 29] width 93 height 58
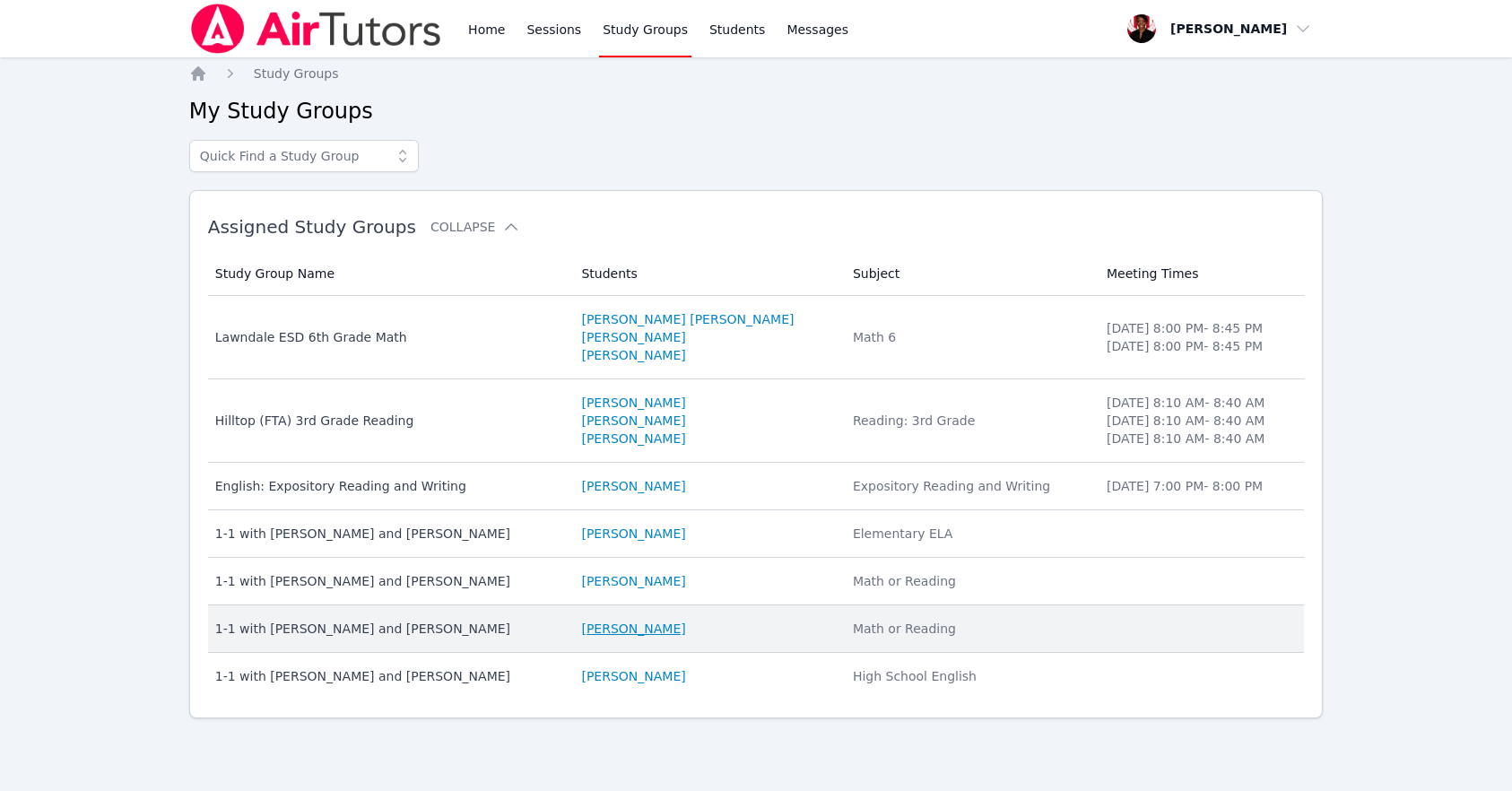
click at [680, 625] on link "Aaliyah Calvillo" at bounding box center [633, 629] width 104 height 18
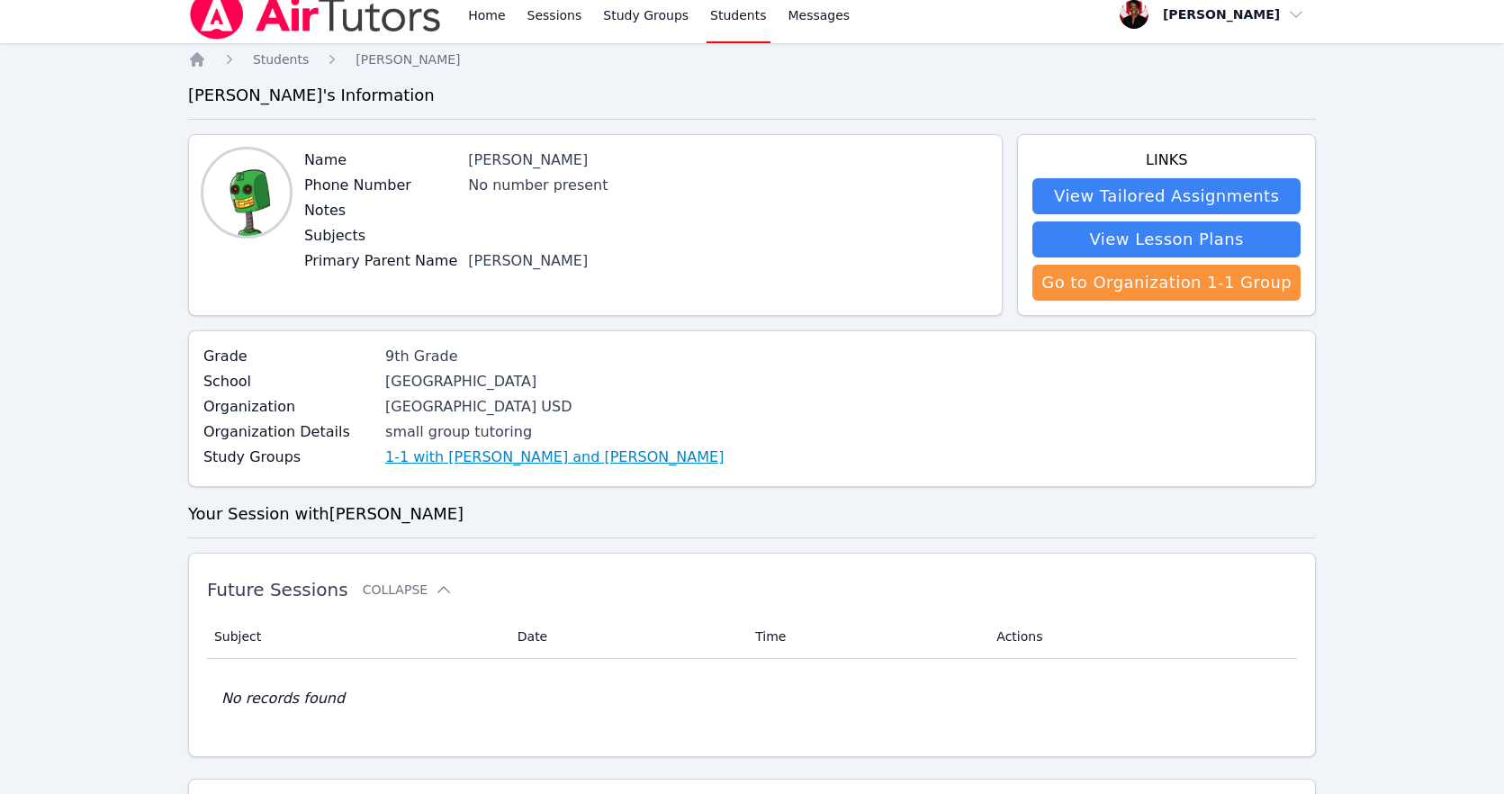
scroll to position [28, 0]
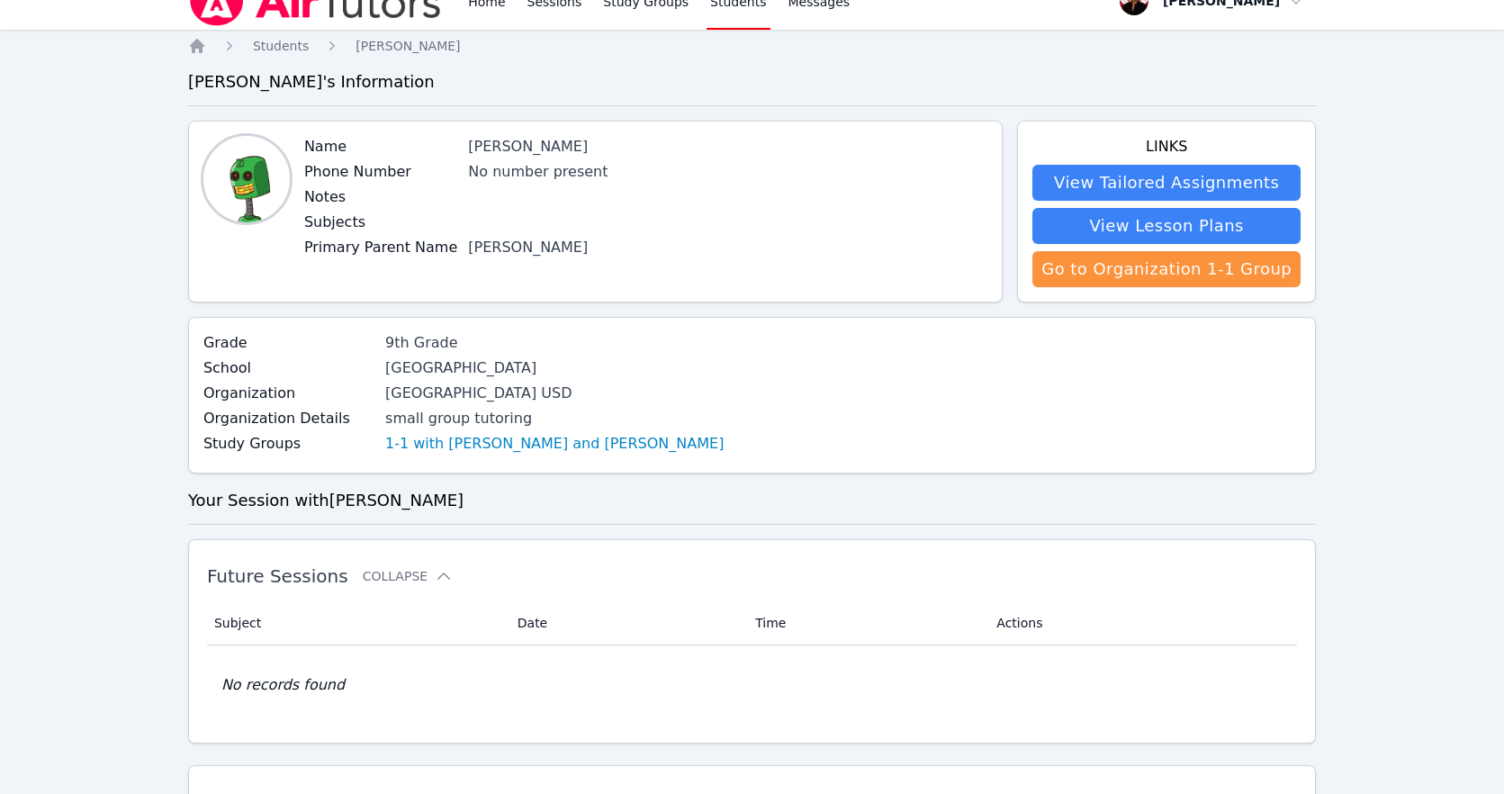
click at [541, 253] on div "Fenner, Martina" at bounding box center [619, 248] width 303 height 22
click at [493, 169] on div "No number present" at bounding box center [619, 172] width 303 height 22
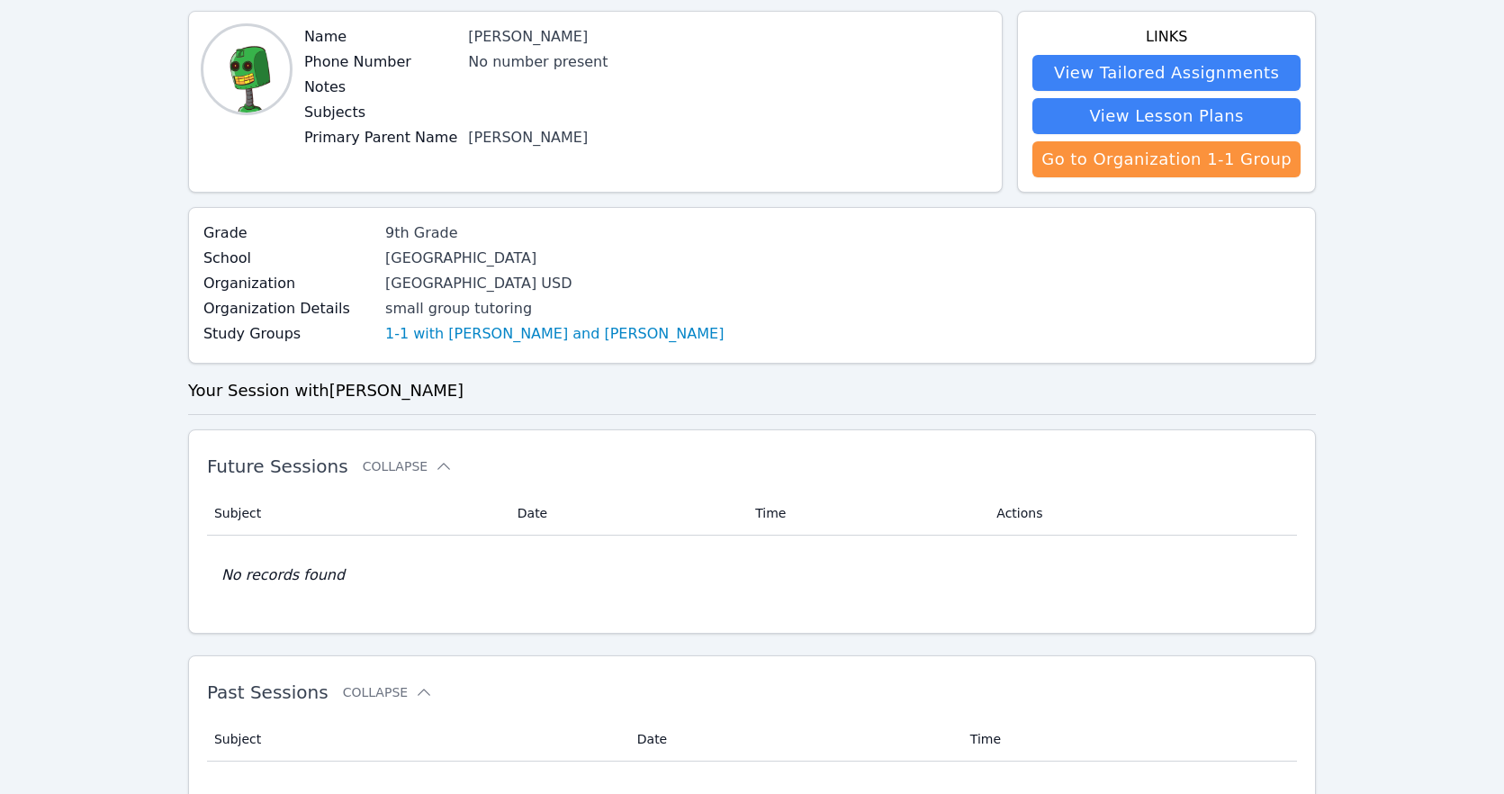
scroll to position [261, 0]
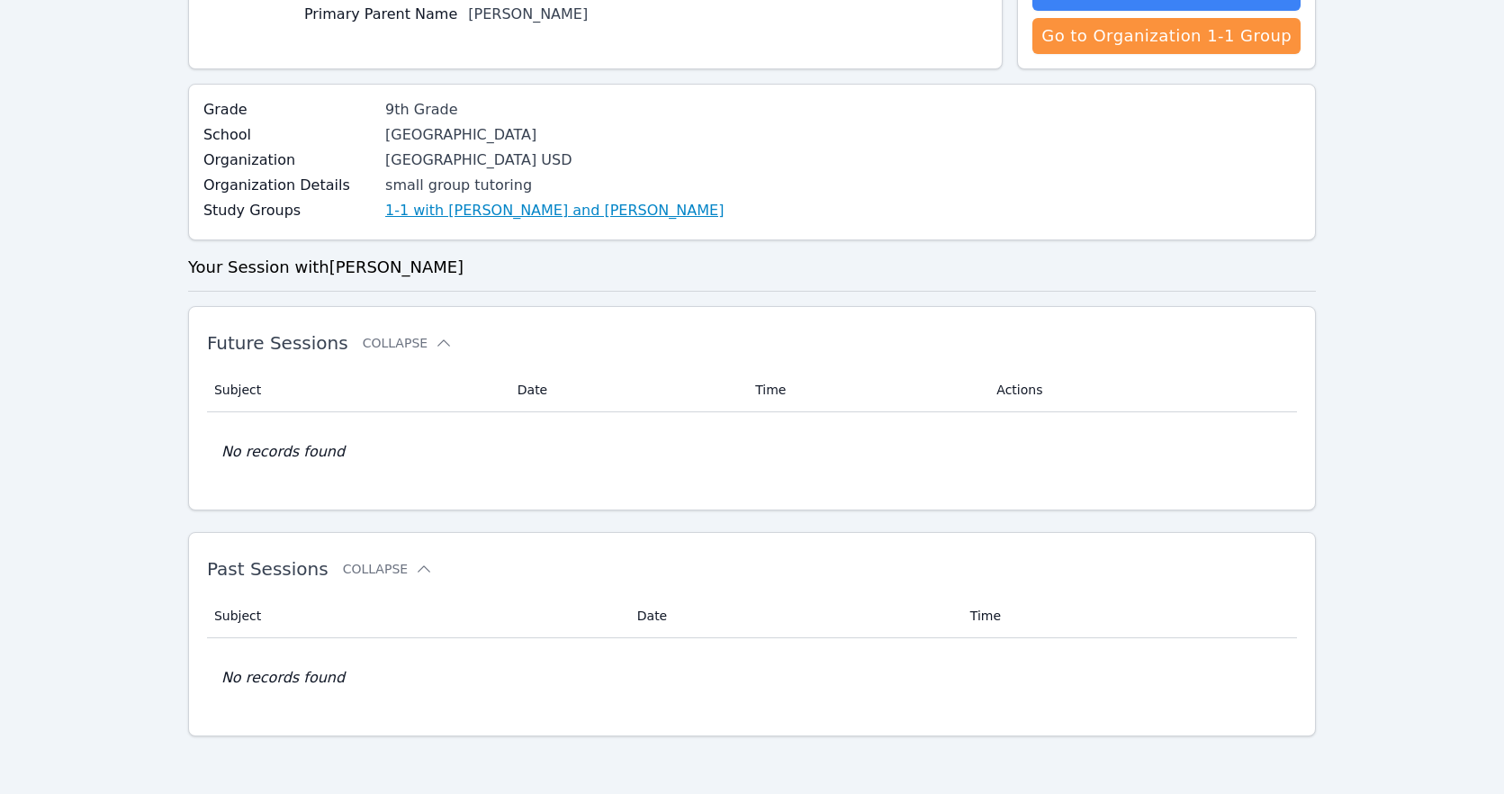
click at [461, 203] on link "1-1 with Aaliyah Calvillo and Johnicia Haynes" at bounding box center [554, 211] width 338 height 22
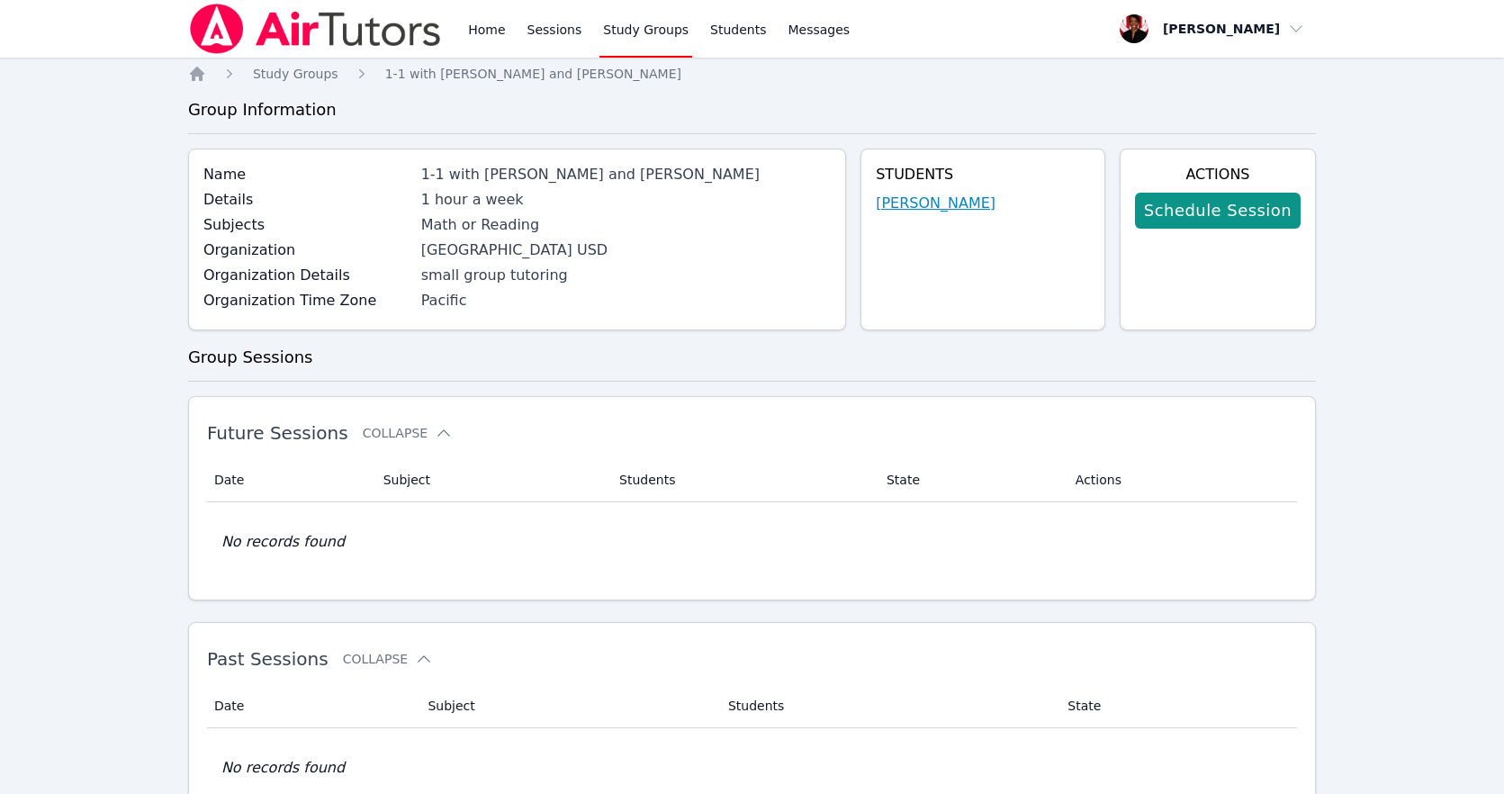
click at [947, 209] on link "Aaliyah Calvillo" at bounding box center [936, 204] width 120 height 22
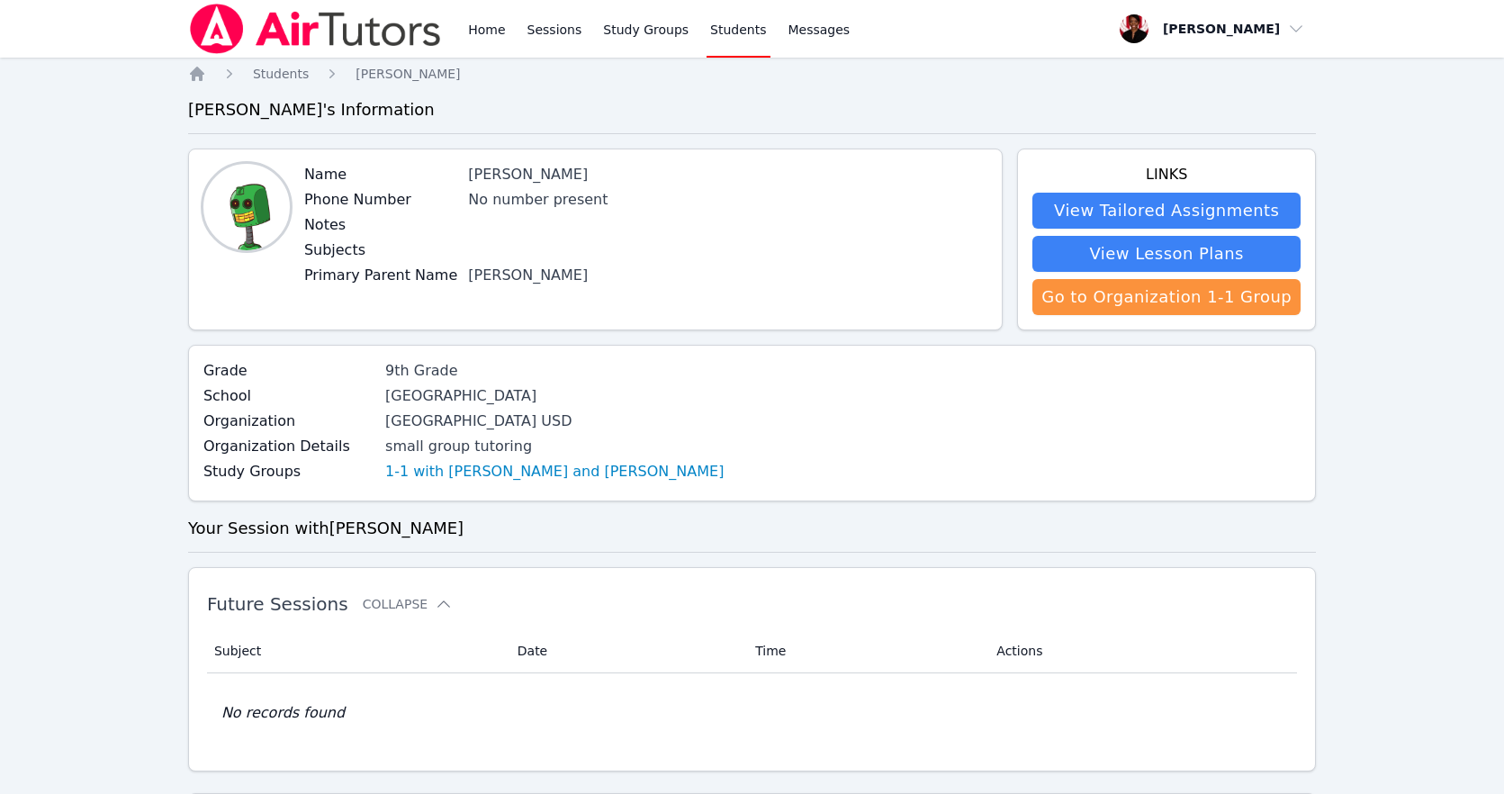
scroll to position [261, 0]
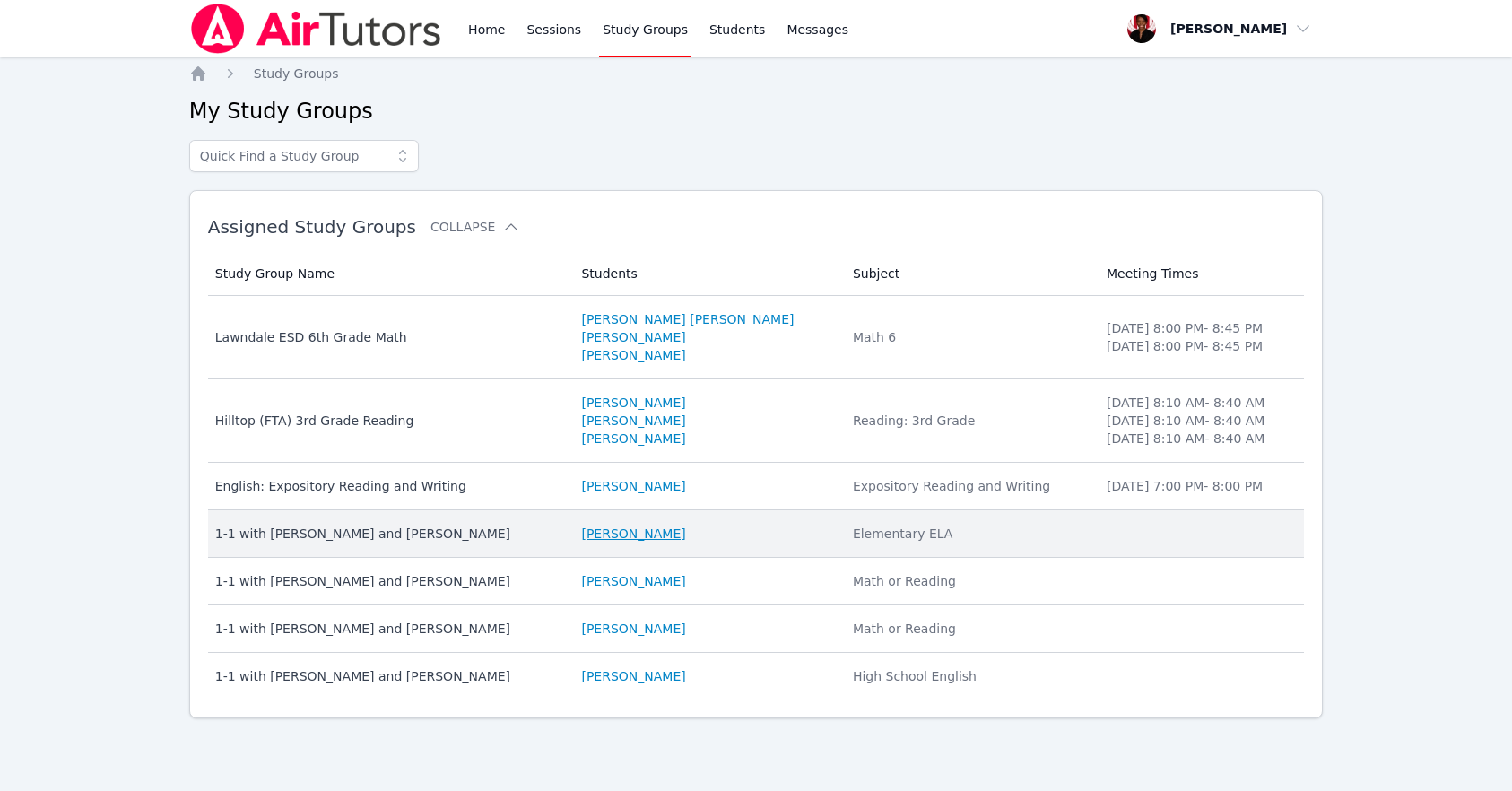
click at [644, 535] on link "Marcus Yam" at bounding box center [633, 533] width 104 height 18
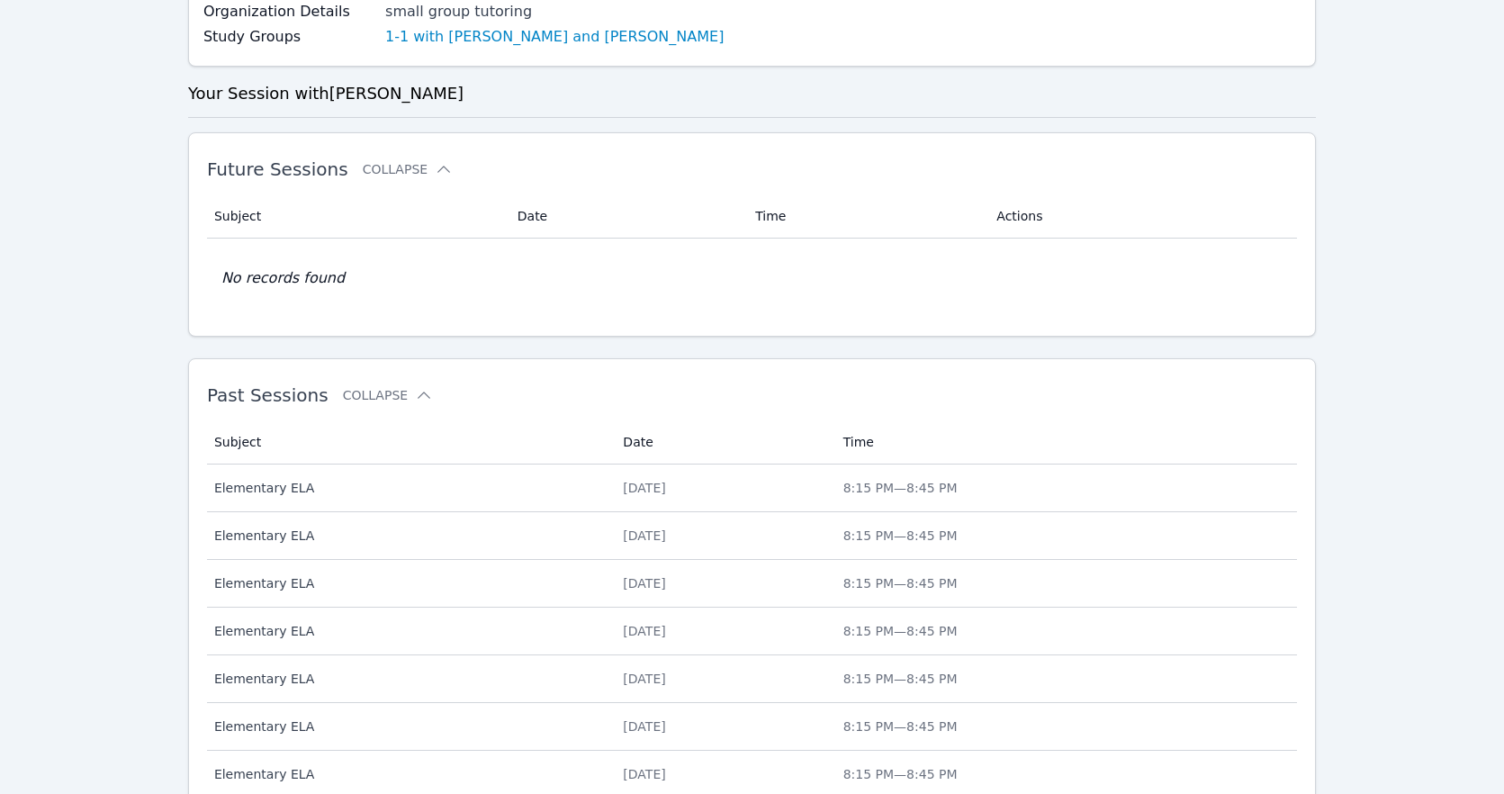
scroll to position [118, 0]
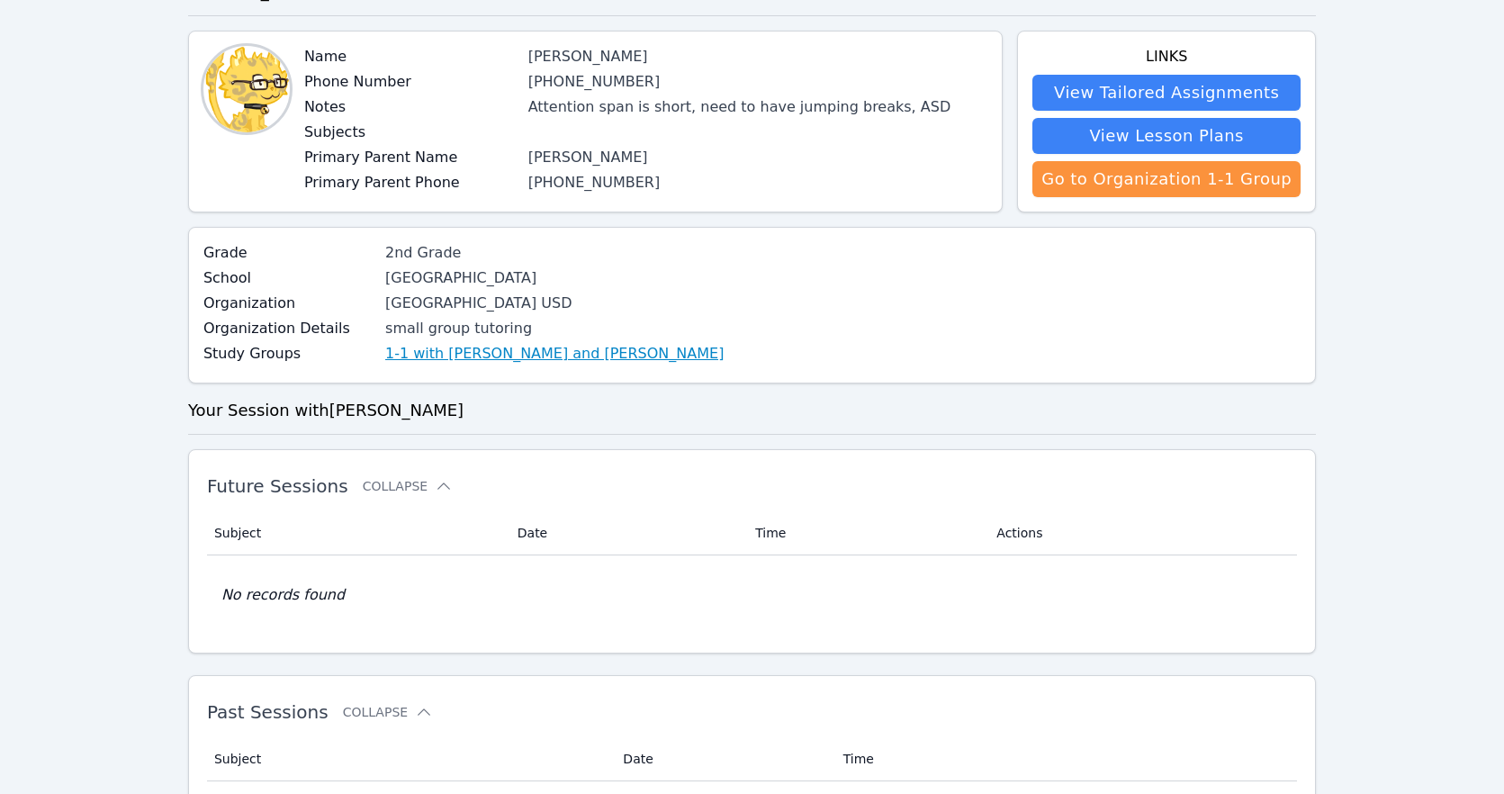
click at [576, 356] on link "1-1 with Marcus Yam and Johnicia Haynes" at bounding box center [554, 354] width 338 height 22
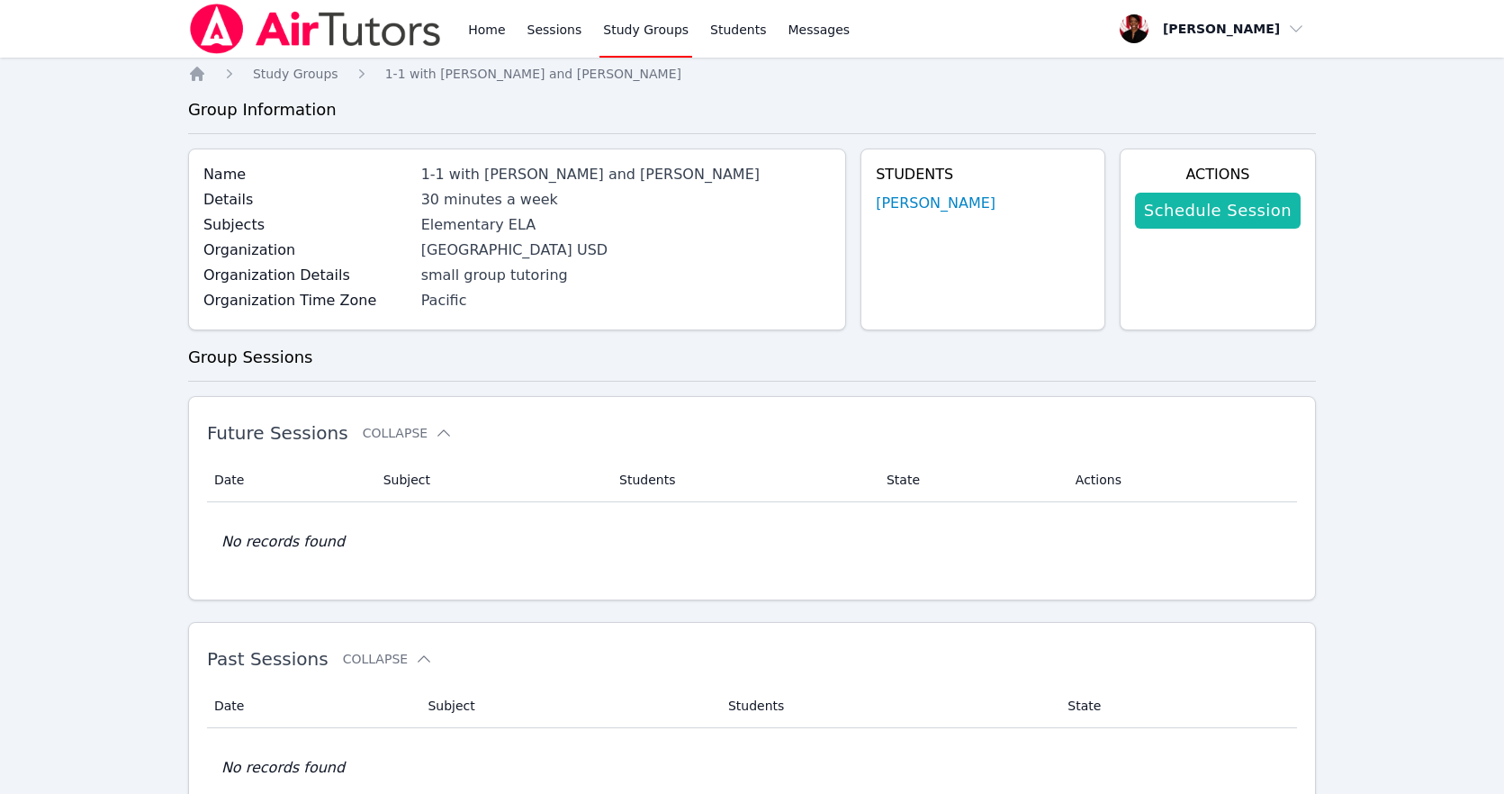
click at [1188, 208] on link "Schedule Session" at bounding box center [1218, 211] width 166 height 36
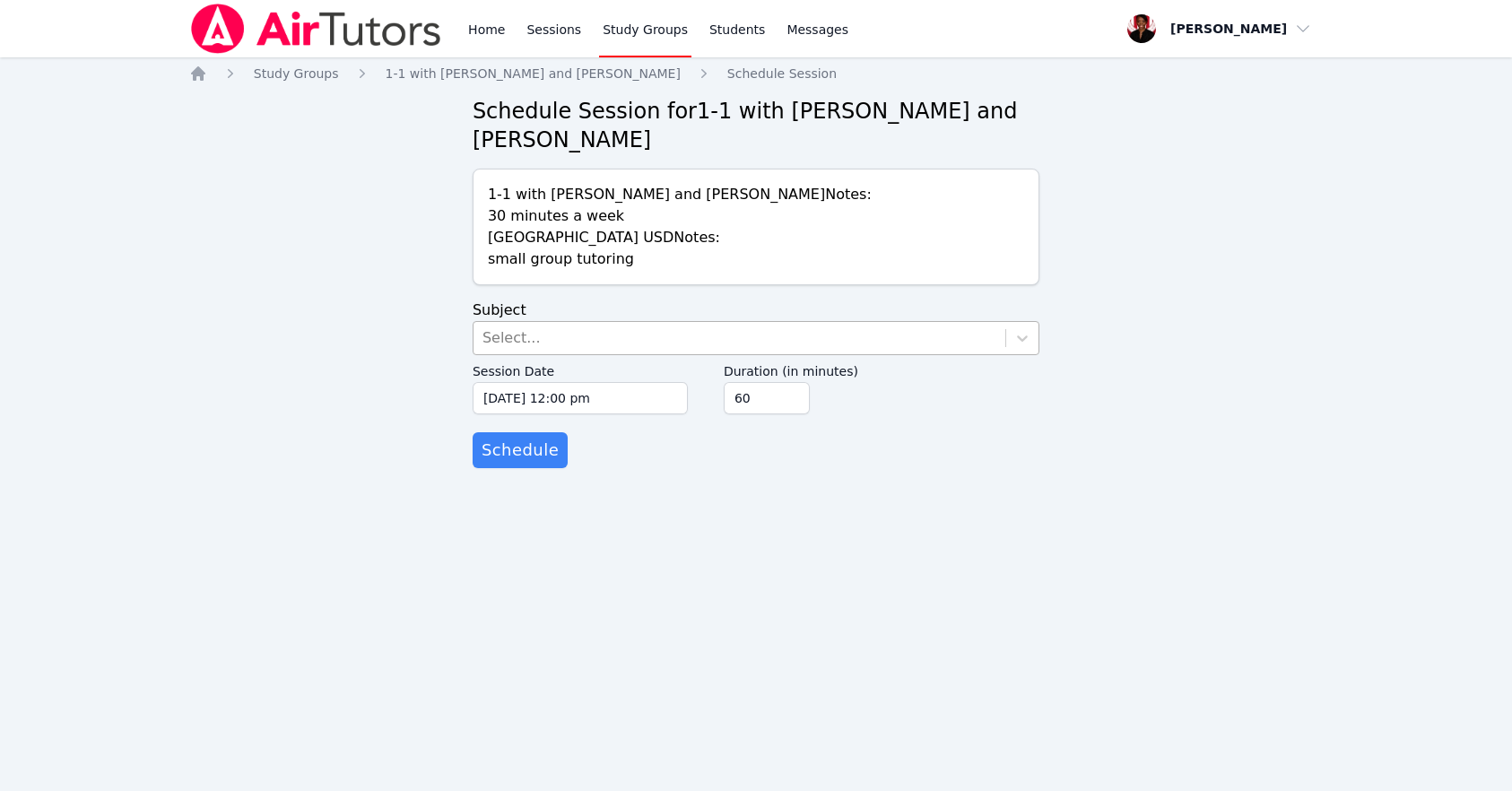
click at [613, 340] on div "Select..." at bounding box center [740, 338] width 532 height 32
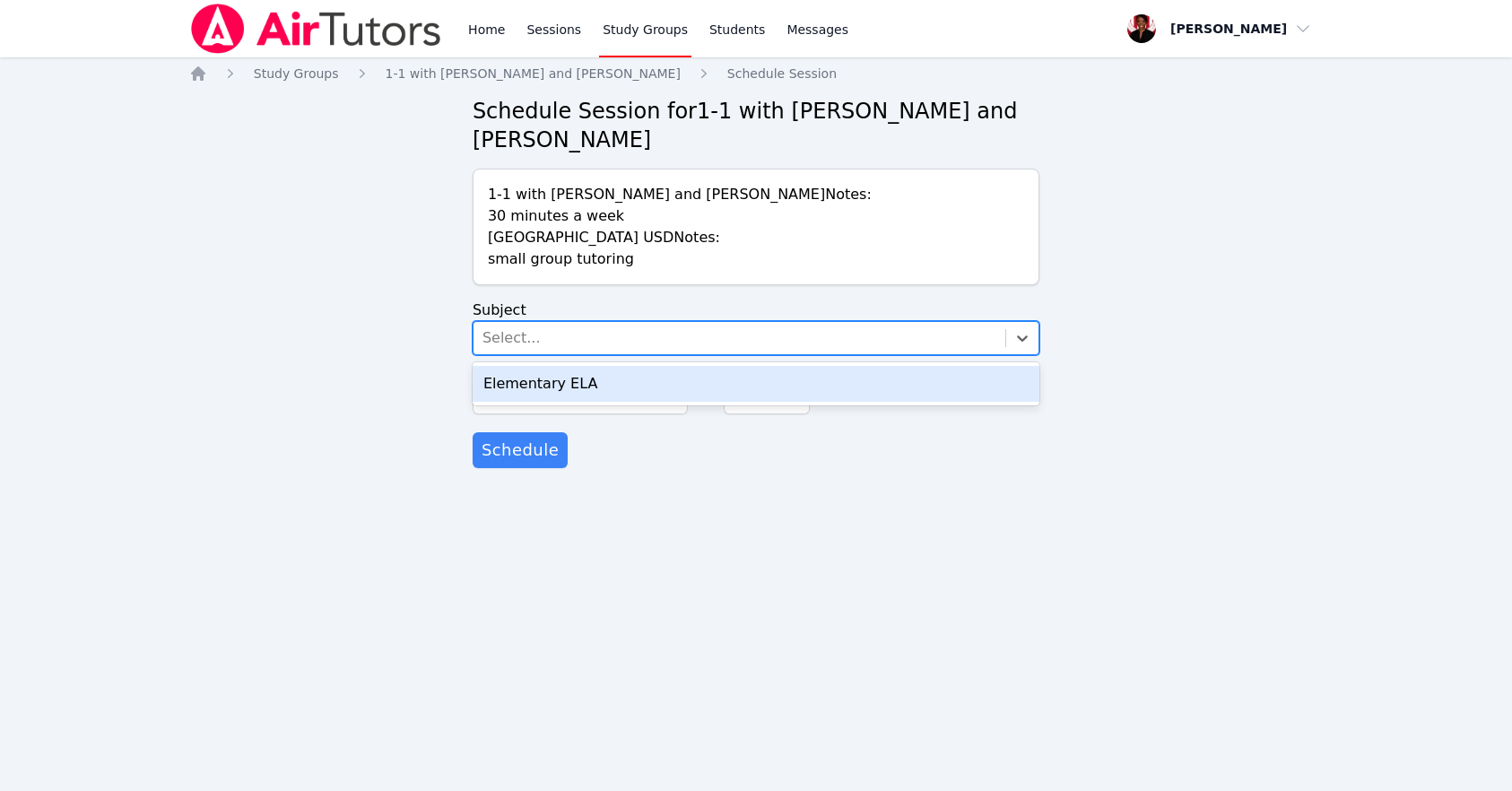
click at [596, 376] on div "Elementary ELA" at bounding box center [756, 384] width 567 height 36
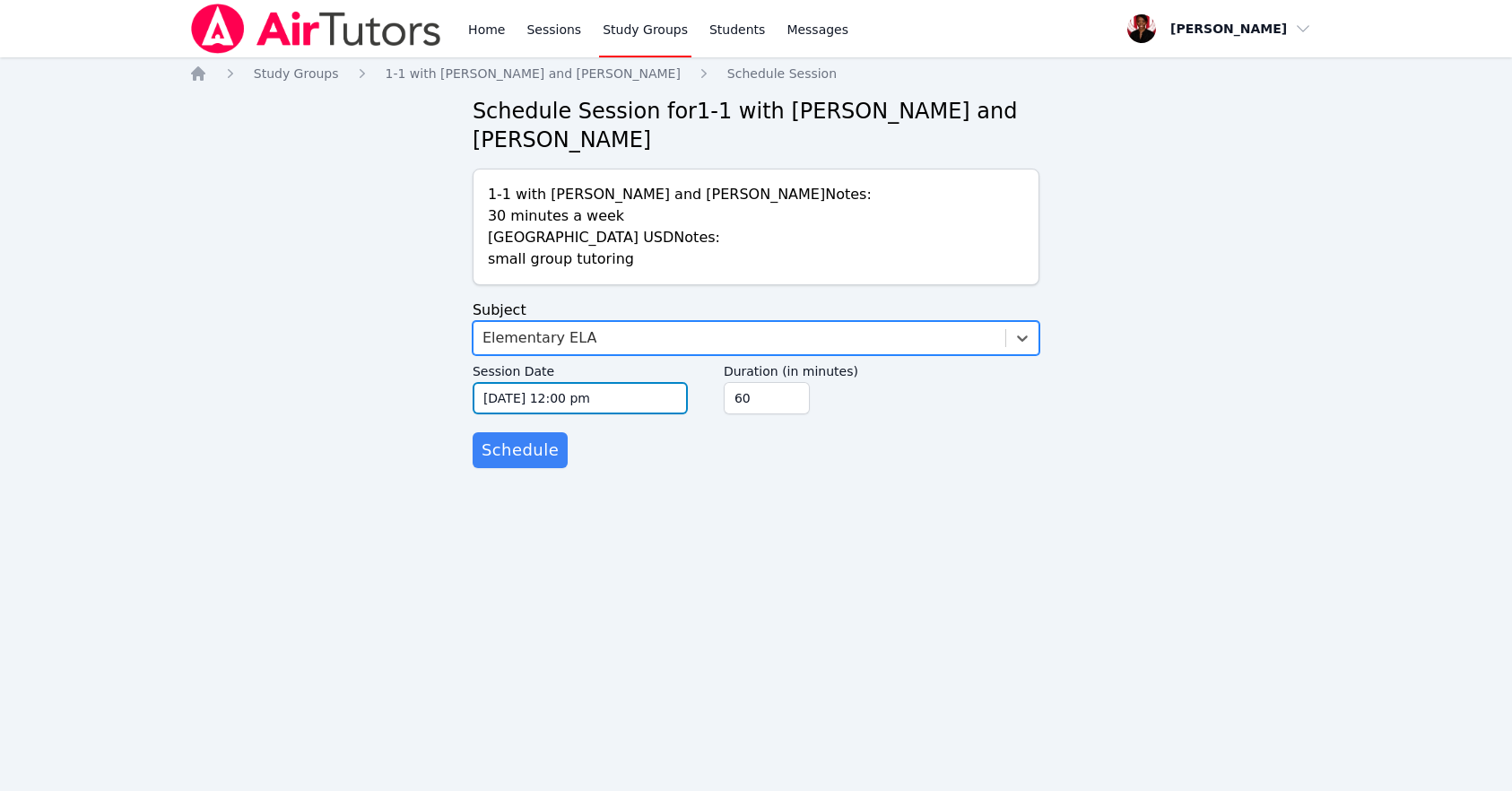
click at [601, 398] on input "10/14/2025 12:00 pm" at bounding box center [580, 397] width 215 height 32
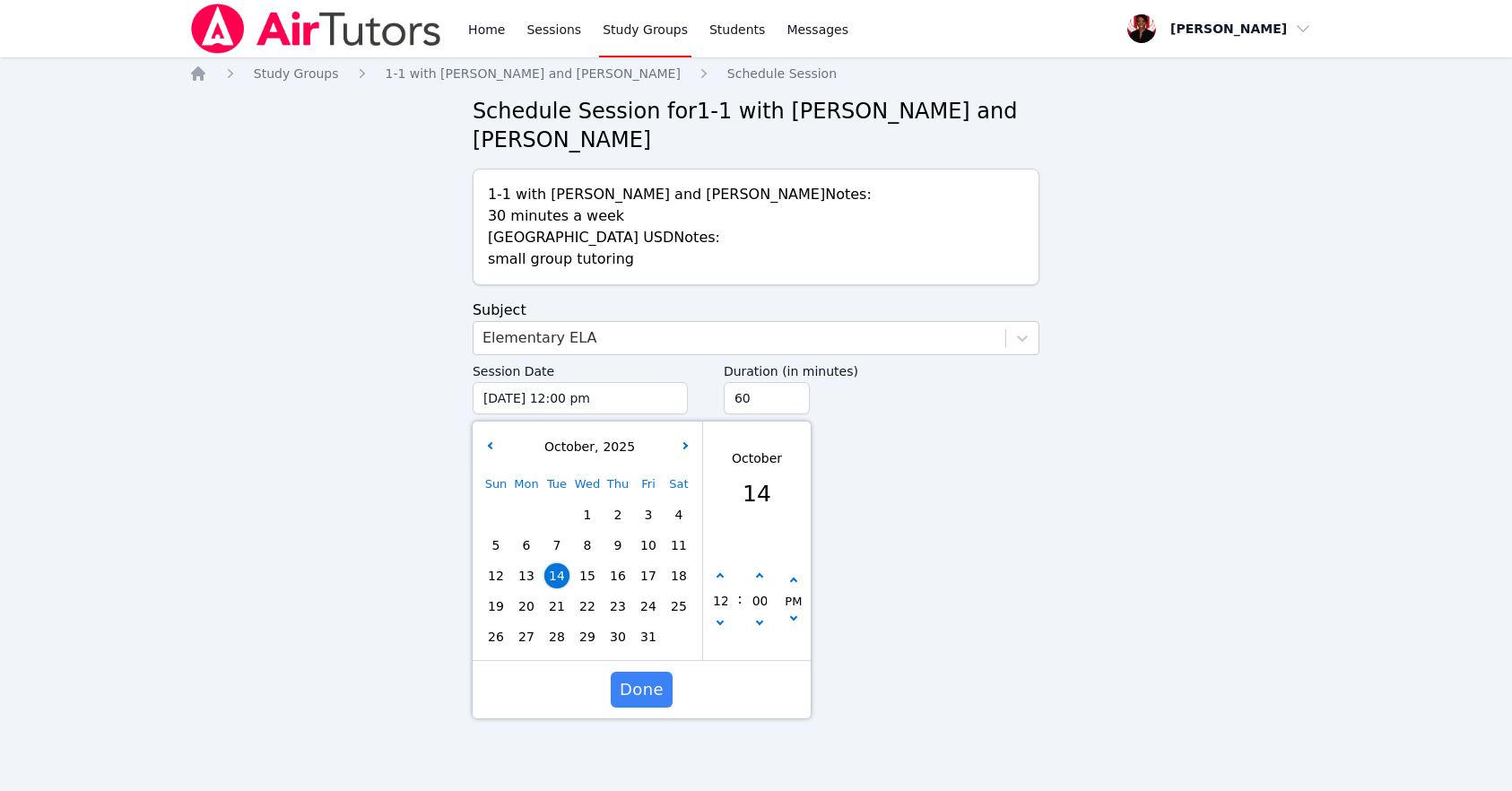
click at [614, 605] on span "23" at bounding box center [617, 606] width 25 height 25
click at [727, 582] on div "12" at bounding box center [721, 601] width 34 height 67
click at [722, 576] on icon "button" at bounding box center [720, 576] width 7 height 7
type input "10/23/2025 01:00 pm"
type input "01"
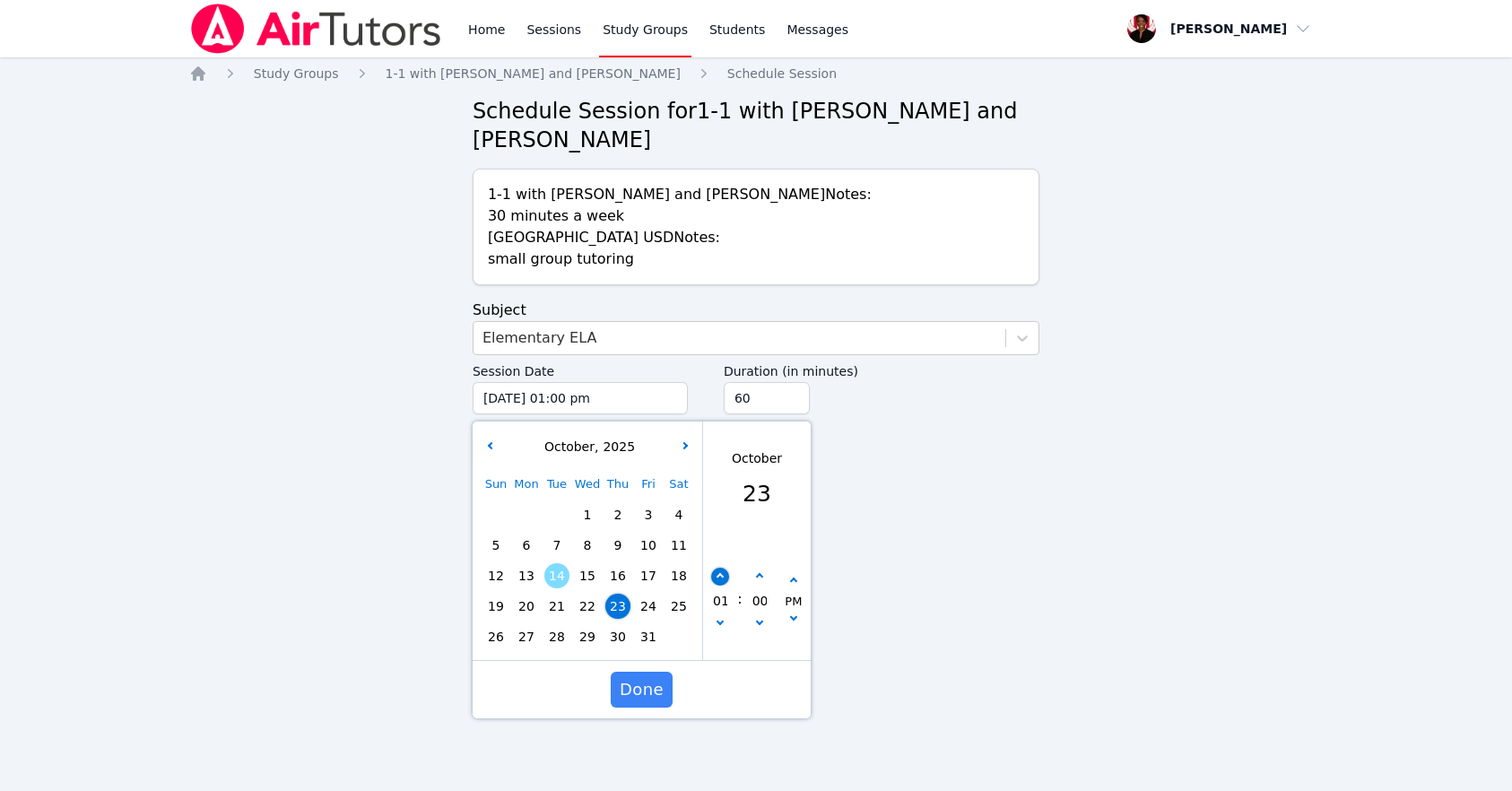
click at [722, 576] on icon "button" at bounding box center [720, 576] width 7 height 7
type input "10/23/2025 02:00 pm"
type input "02"
click at [722, 576] on icon "button" at bounding box center [720, 576] width 7 height 7
type input "10/23/2025 03:00 pm"
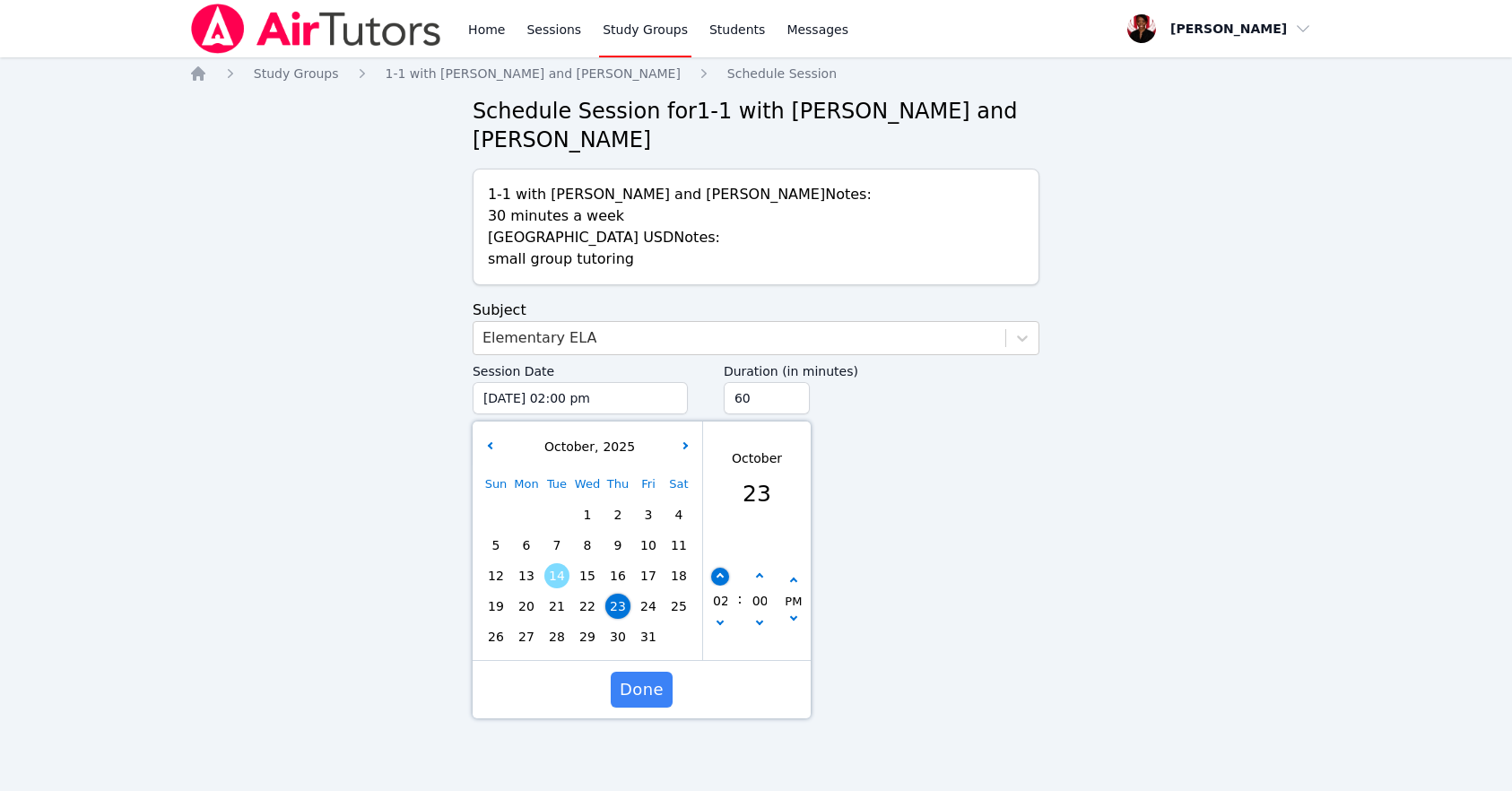
type input "03"
click at [722, 576] on icon "button" at bounding box center [720, 576] width 7 height 7
type input "10/23/2025 04:00 pm"
type input "04"
click at [722, 576] on icon "button" at bounding box center [720, 576] width 7 height 7
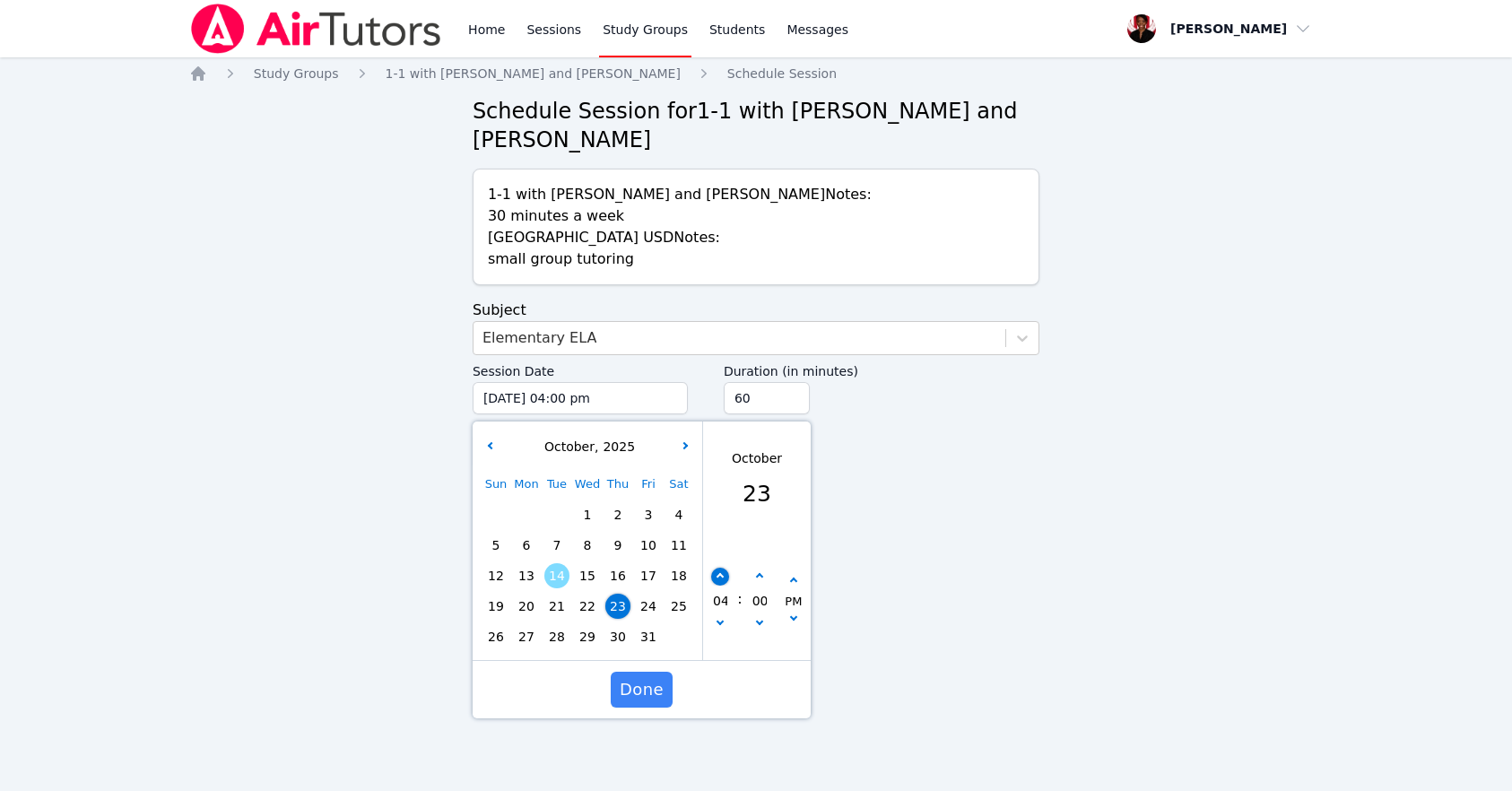
type input "10/23/2025 05:00 pm"
type input "05"
click at [722, 576] on icon "button" at bounding box center [720, 576] width 7 height 7
type input "10/23/2025 06:00 pm"
type input "06"
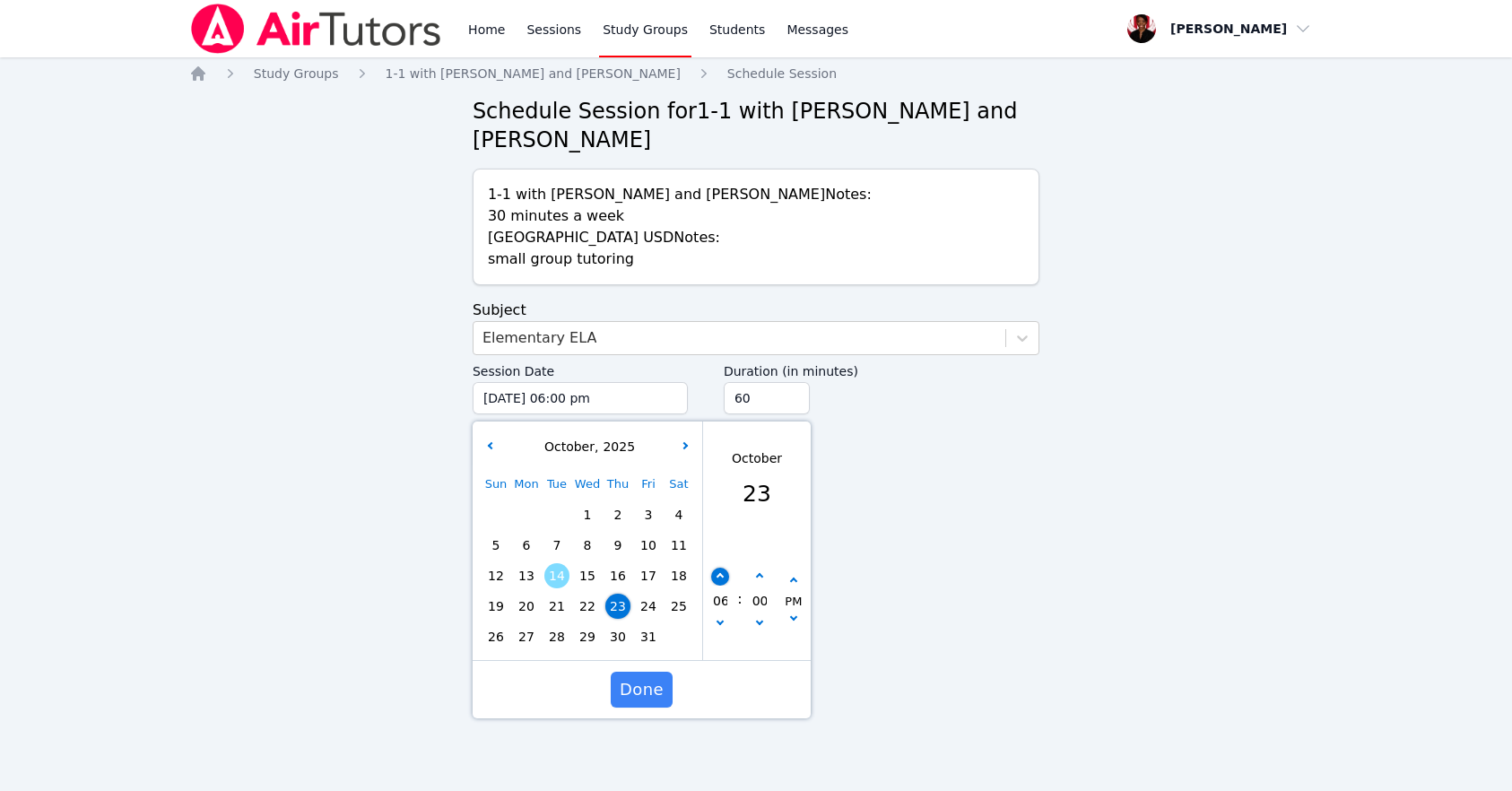
click at [722, 577] on icon "button" at bounding box center [720, 576] width 7 height 7
type input "10/23/2025 07:00 pm"
type input "07"
click at [757, 575] on icon "button" at bounding box center [758, 576] width 7 height 7
type input "10/23/2025 07:05 pm"
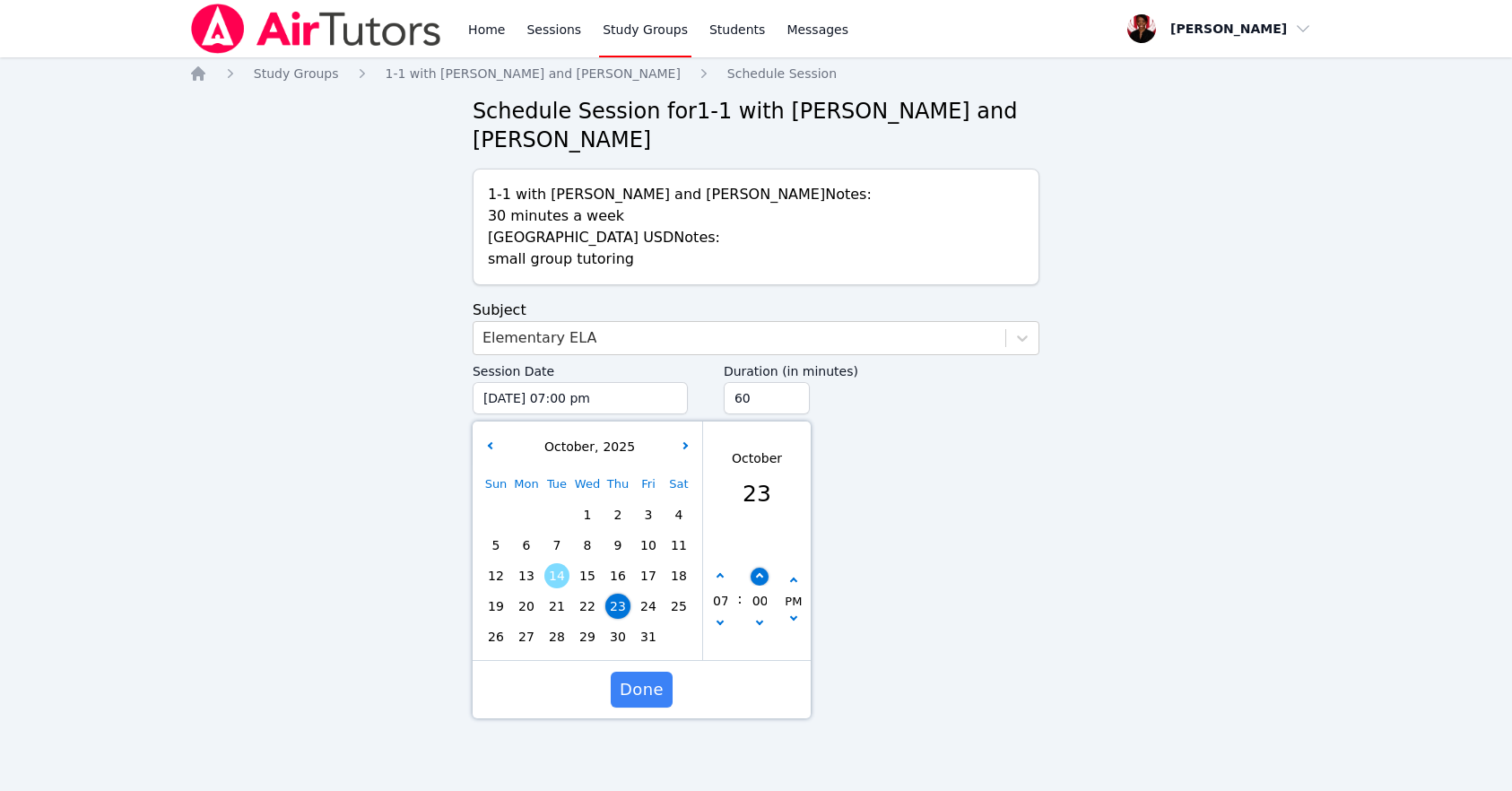
type input "05"
click at [757, 575] on icon "button" at bounding box center [758, 576] width 7 height 7
type input "10/23/2025 07:10 pm"
type input "10"
click at [757, 575] on icon "button" at bounding box center [758, 576] width 7 height 7
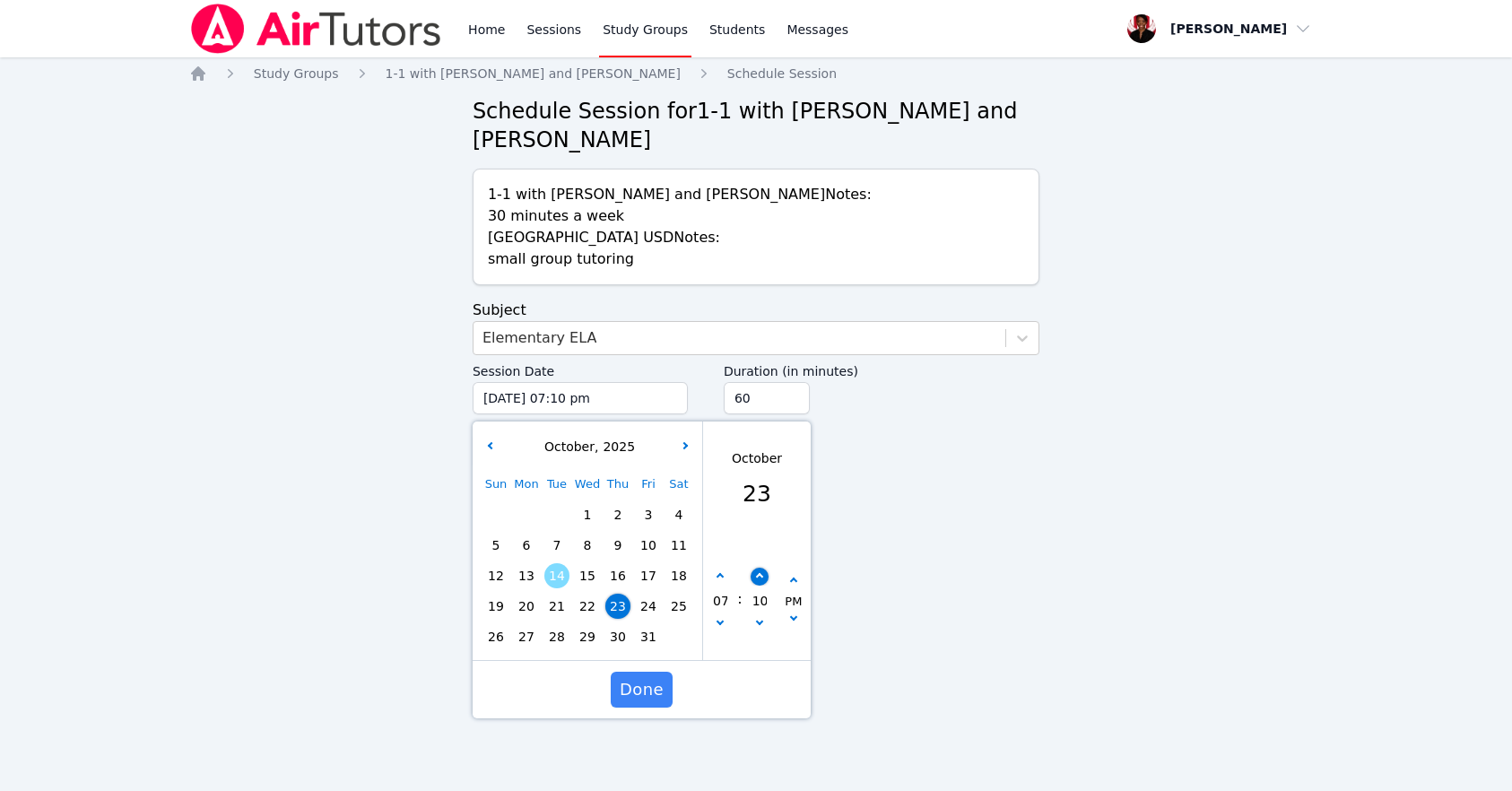
type input "10/23/2025 07:15 pm"
type input "15"
click at [757, 575] on icon "button" at bounding box center [758, 576] width 7 height 7
type input "10/23/2025 07:20 pm"
type input "20"
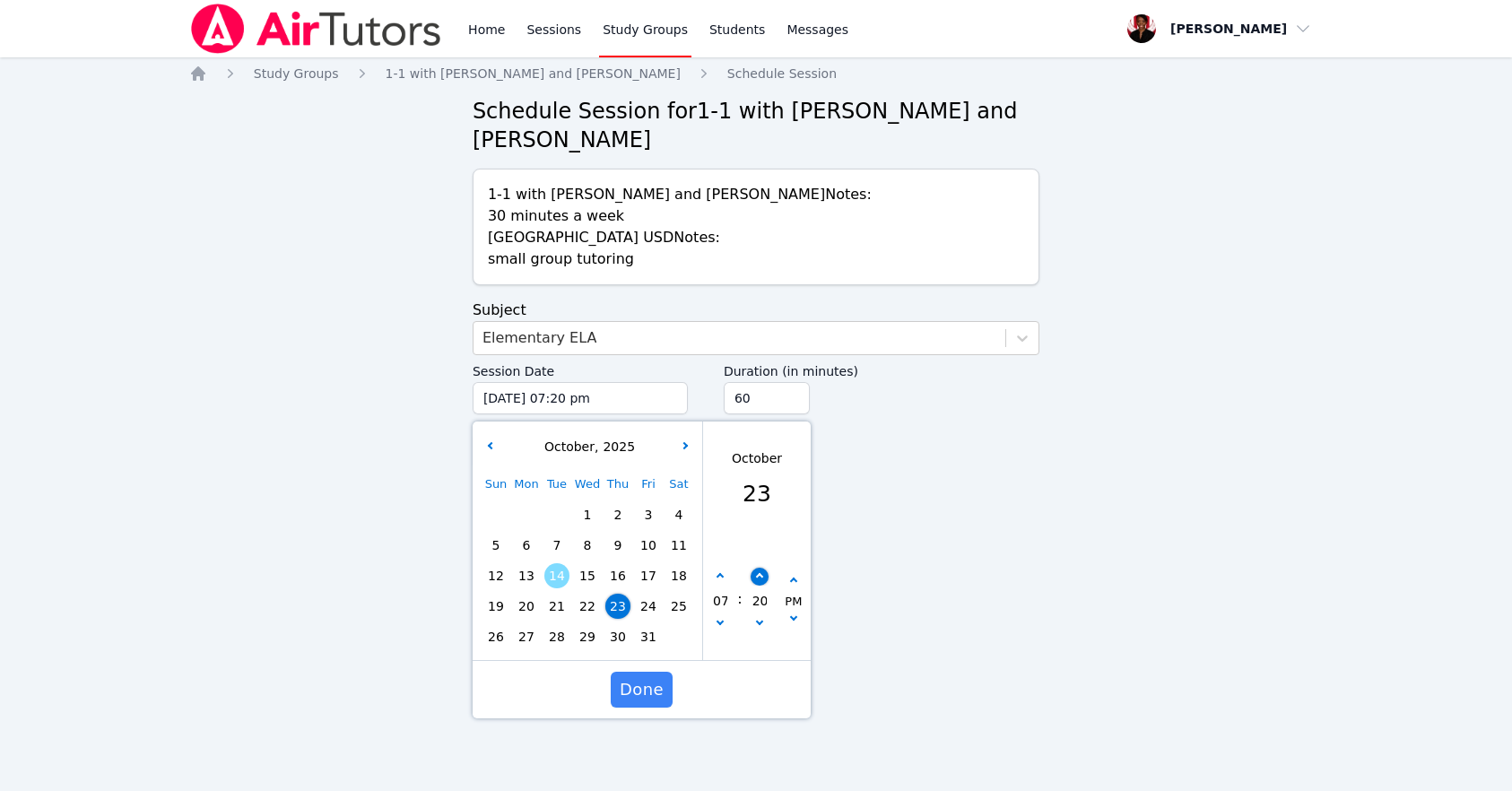
click at [757, 575] on icon "button" at bounding box center [758, 576] width 7 height 7
type input "10/23/2025 07:25 pm"
type input "25"
click at [756, 578] on icon "button" at bounding box center [758, 576] width 7 height 7
type input "10/23/2025 07:30 pm"
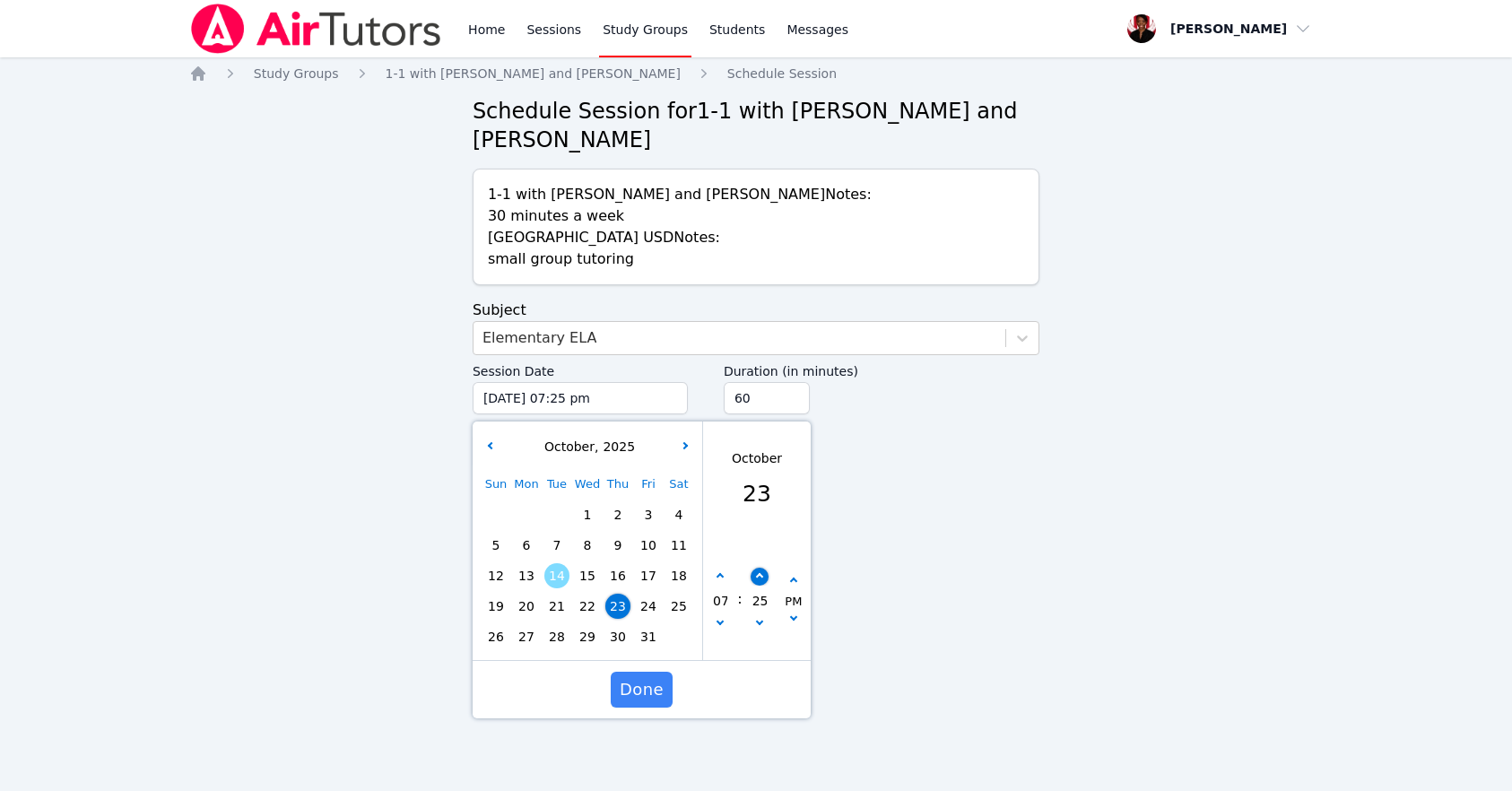
type input "30"
click at [662, 687] on button "Done" at bounding box center [642, 689] width 62 height 36
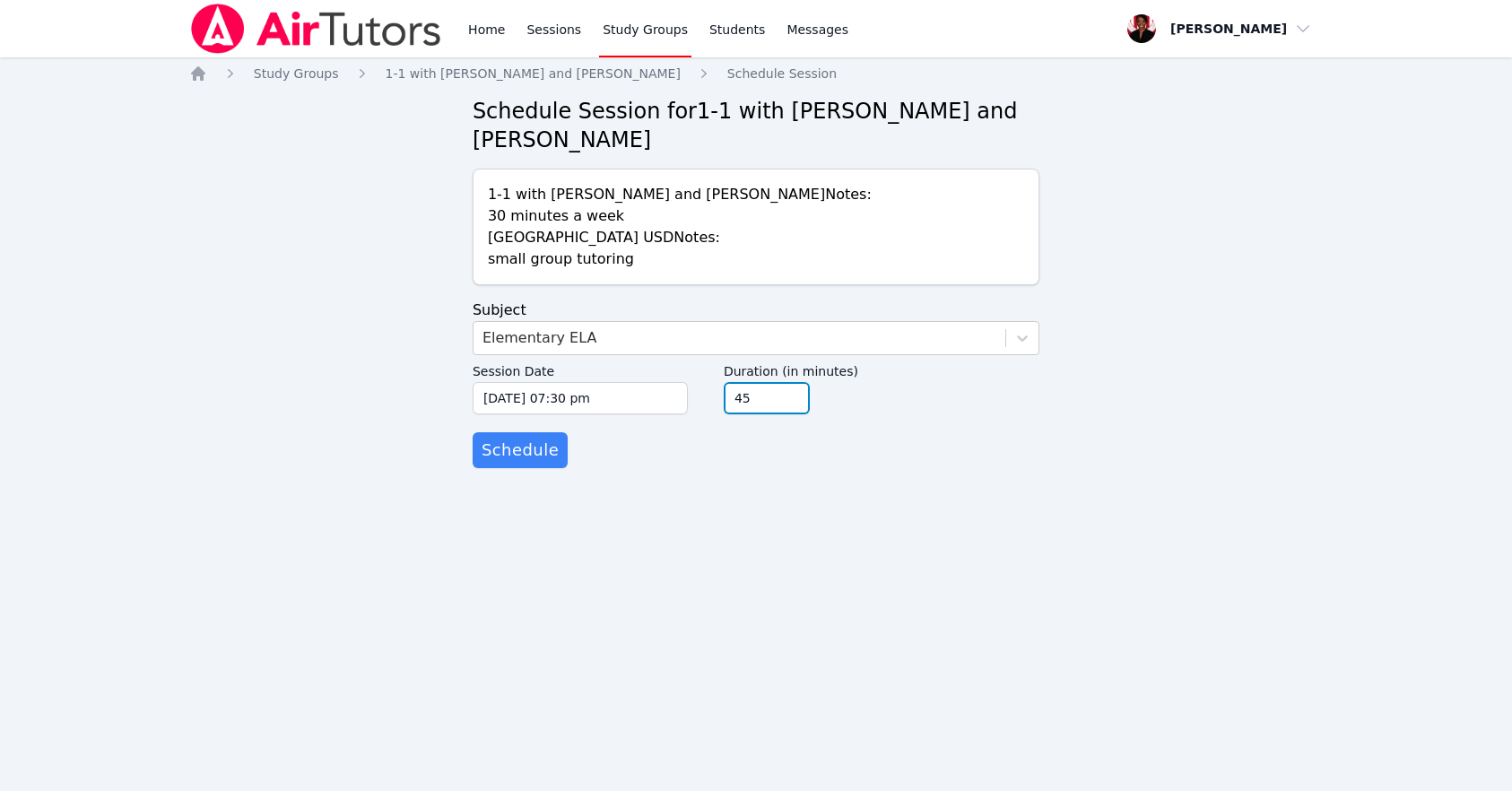
click at [792, 406] on input "45" at bounding box center [766, 397] width 86 height 32
type input "30"
click at [791, 405] on input "30" at bounding box center [766, 397] width 86 height 32
click at [767, 431] on form "Subject Elementary ELA Session Date 10/23/2025 07:30 pm 10/23/2025 7:30 pm Dura…" at bounding box center [756, 384] width 567 height 168
click at [524, 452] on span "Schedule" at bounding box center [519, 449] width 77 height 25
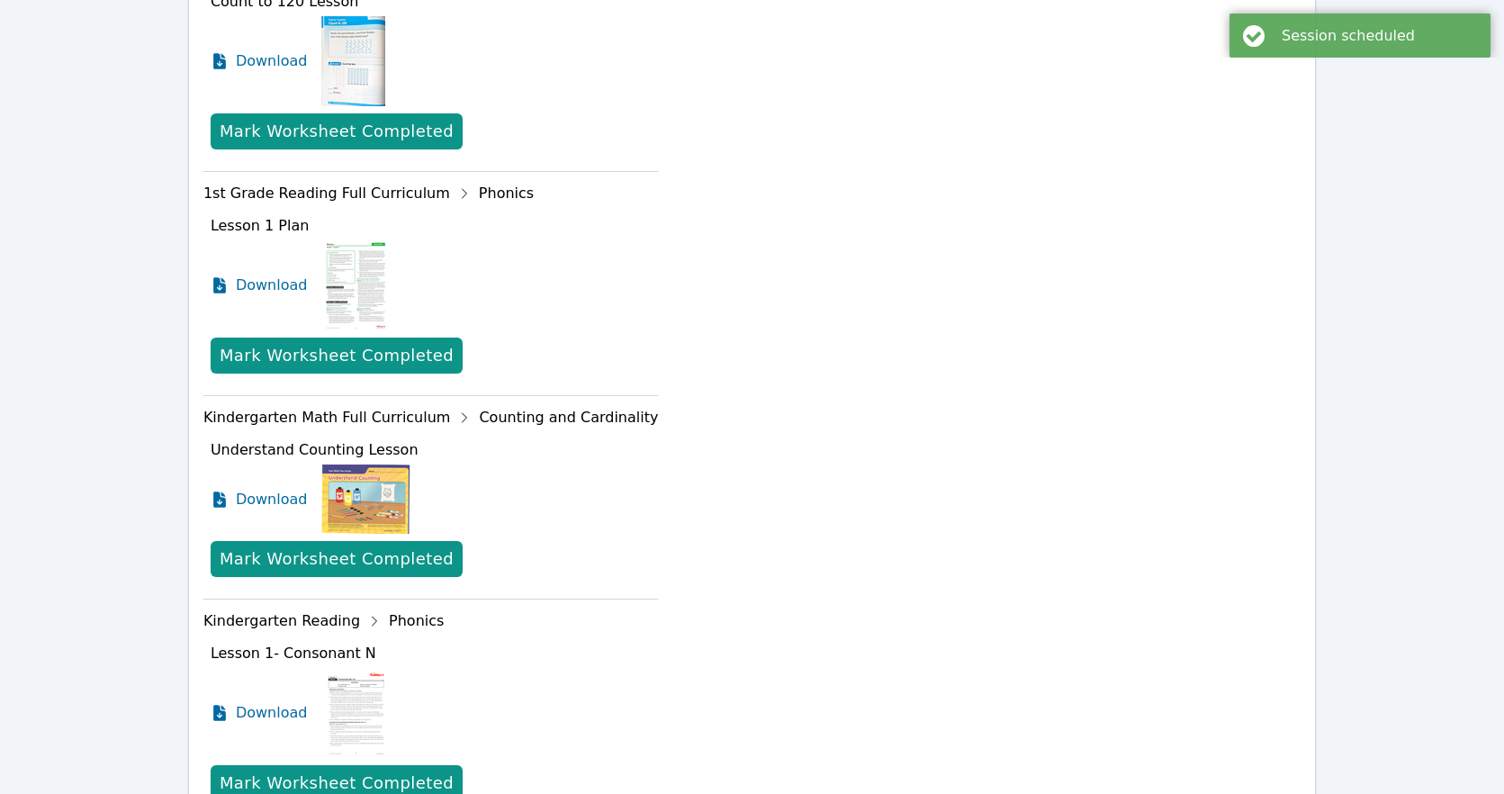
scroll to position [1149, 0]
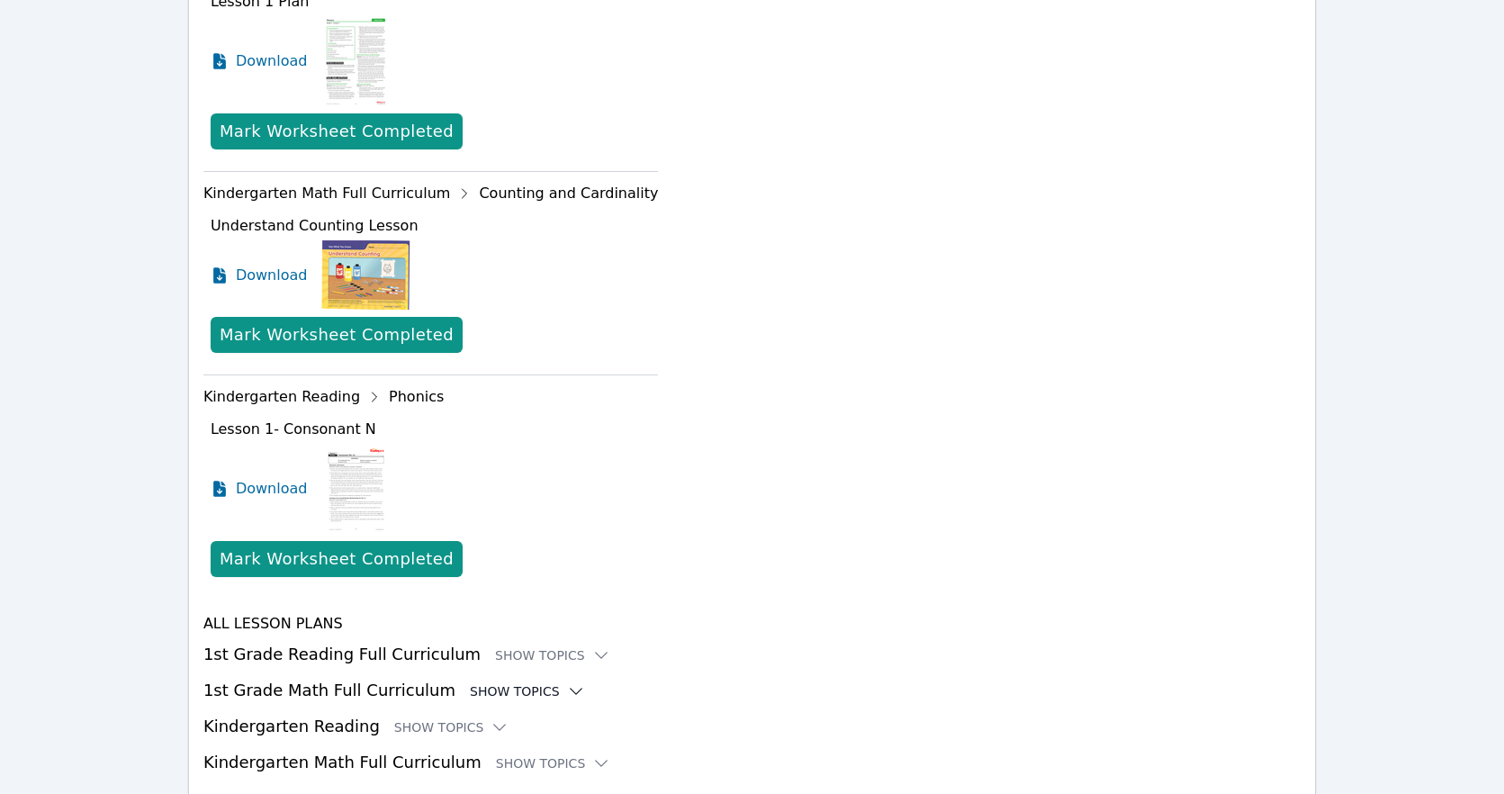
click at [523, 682] on div "Show Topics" at bounding box center [527, 691] width 115 height 18
click at [539, 646] on div "Show Topics" at bounding box center [552, 655] width 115 height 18
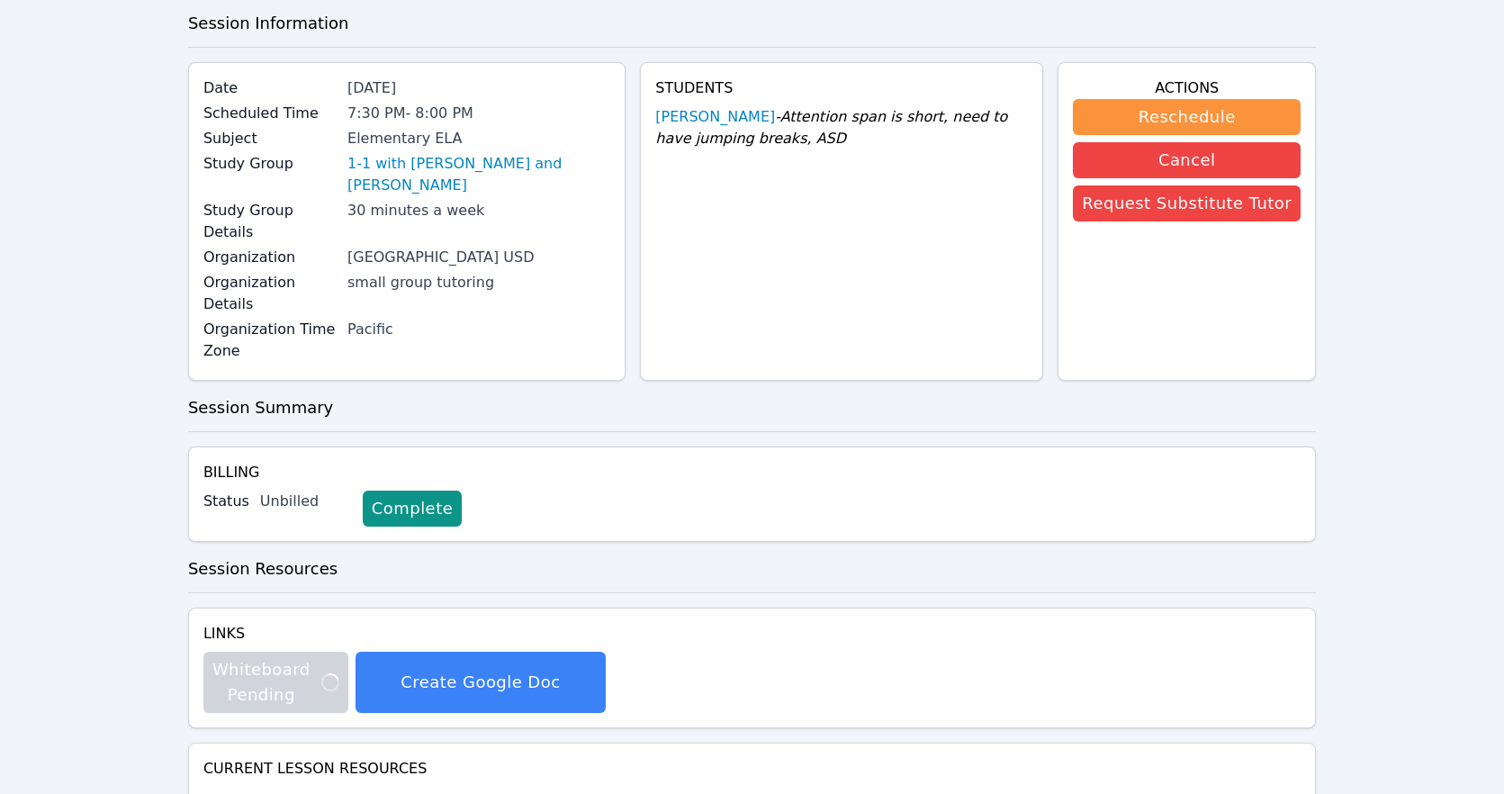
scroll to position [0, 0]
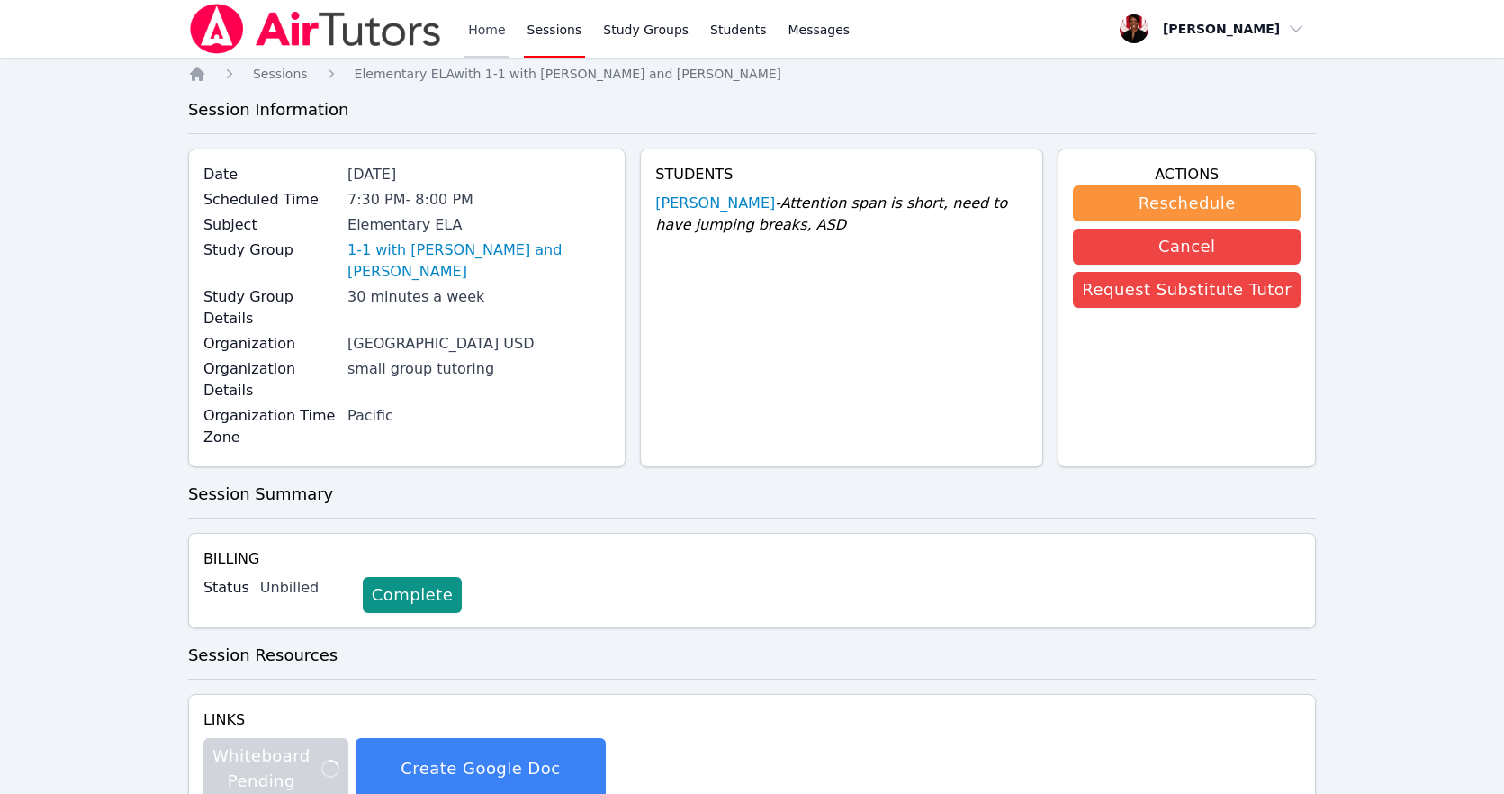
click at [466, 28] on link "Home" at bounding box center [486, 29] width 44 height 58
